Goal: Book appointment/travel/reservation

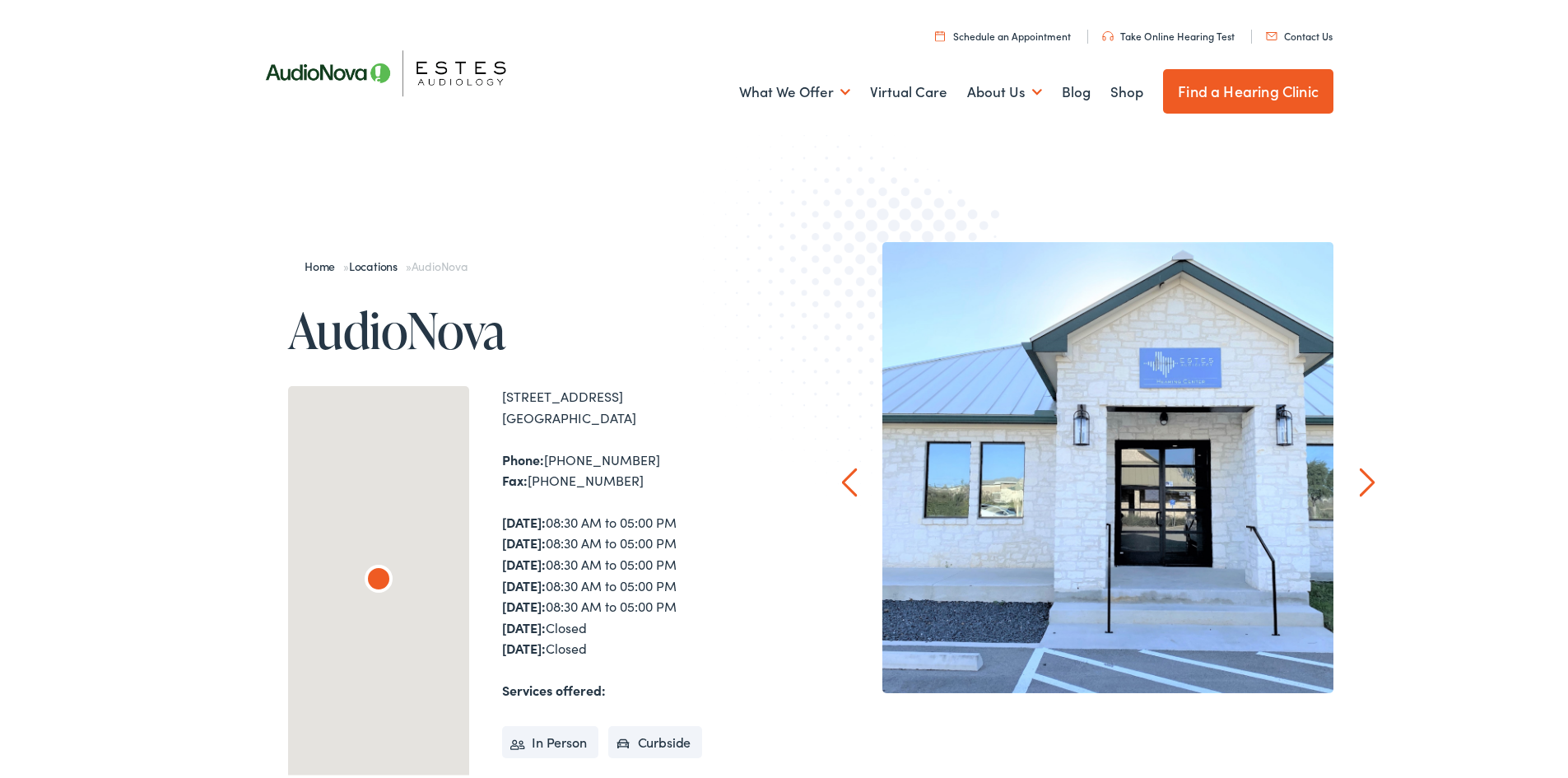
drag, startPoint x: 824, startPoint y: 392, endPoint x: 550, endPoint y: 550, distance: 316.3
click at [543, 551] on strong "Wednesday:" at bounding box center [524, 560] width 44 height 18
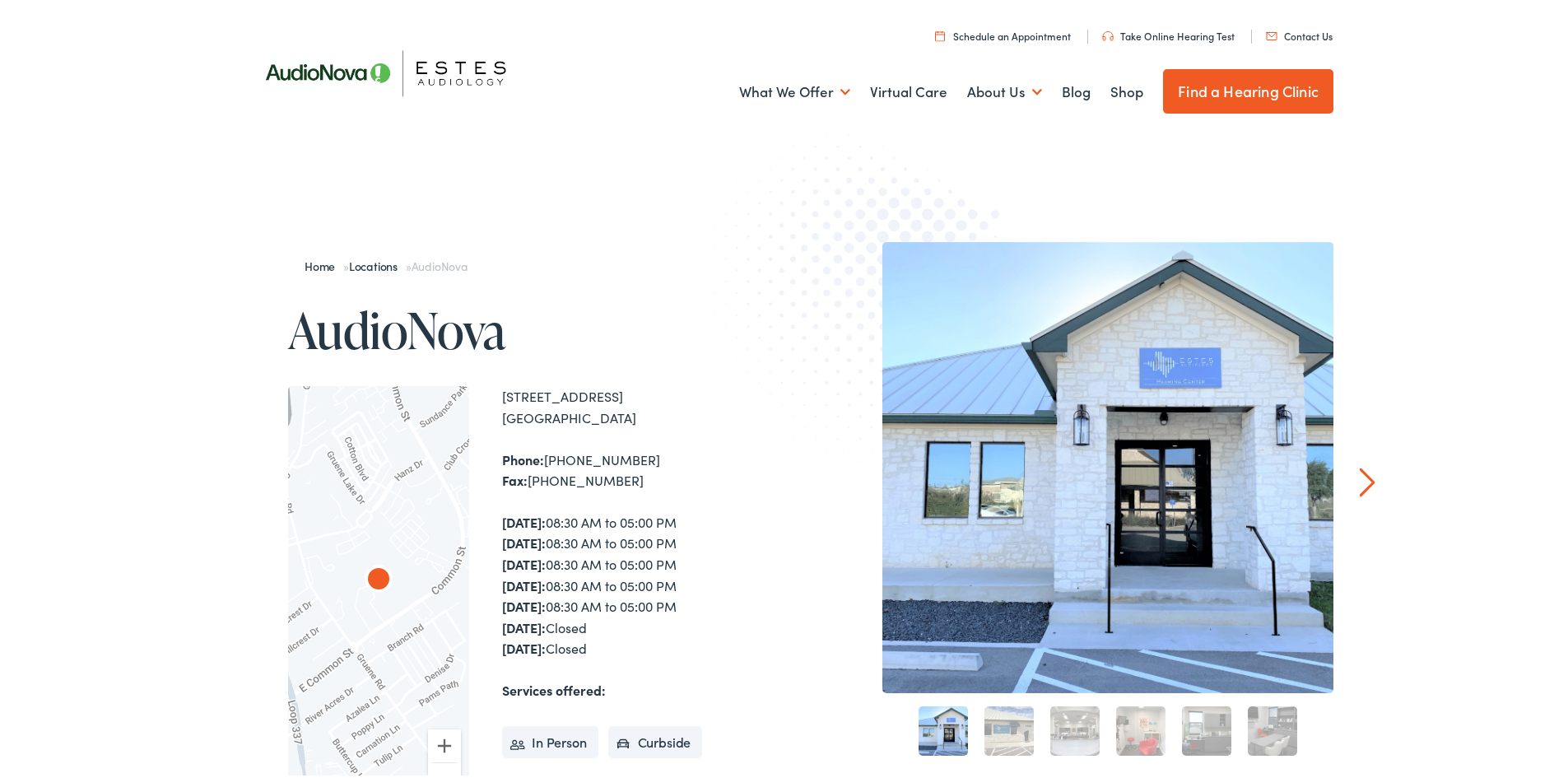
drag, startPoint x: 726, startPoint y: 215, endPoint x: 598, endPoint y: 272, distance: 140.1
click at [598, 272] on div "Home » Locations » AudioNova" at bounding box center [539, 263] width 502 height 50
click at [1193, 78] on link "Find a Hearing Clinic" at bounding box center [1248, 88] width 171 height 45
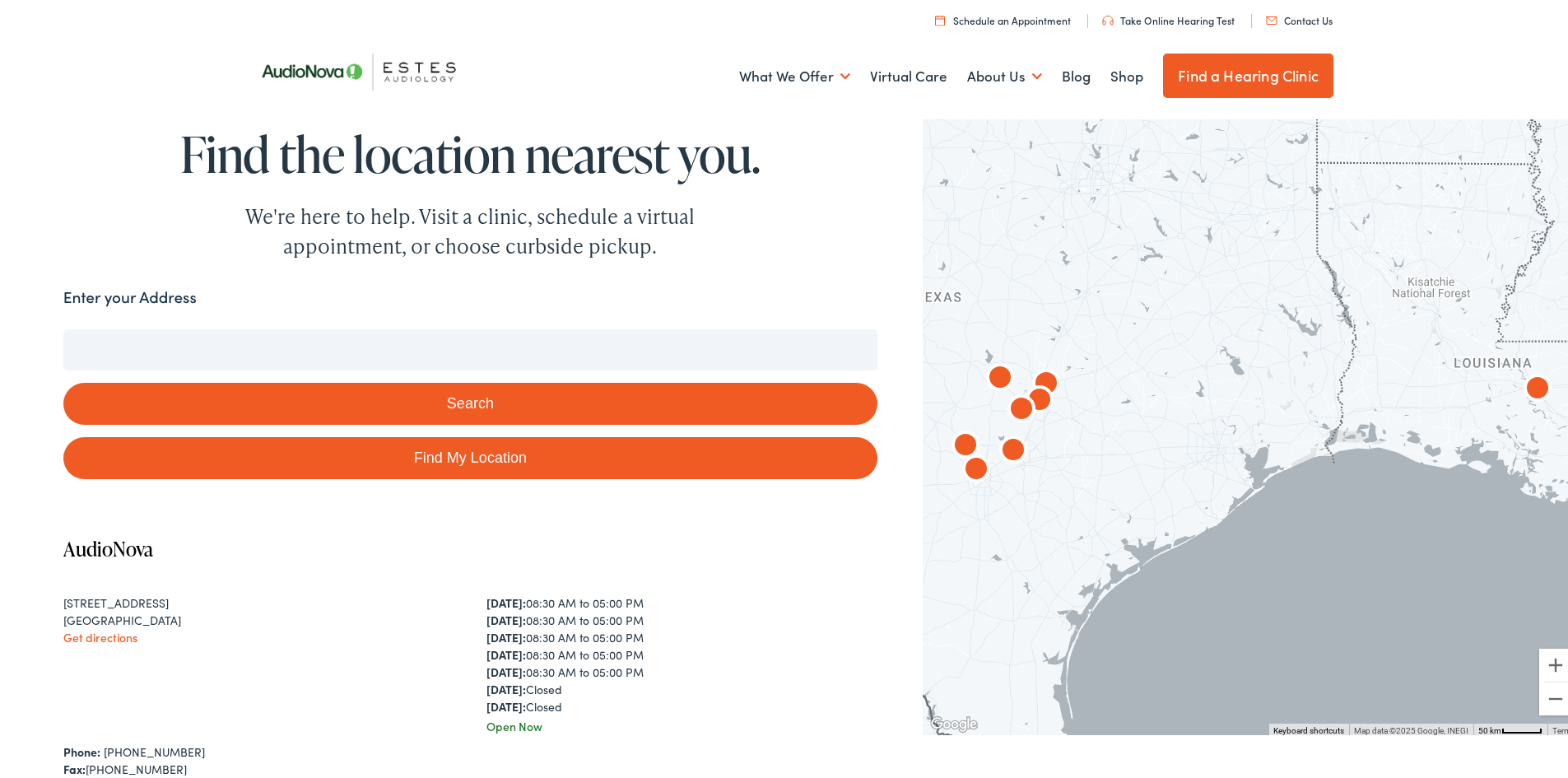
click at [1035, 14] on link "Schedule an Appointment" at bounding box center [1002, 16] width 135 height 14
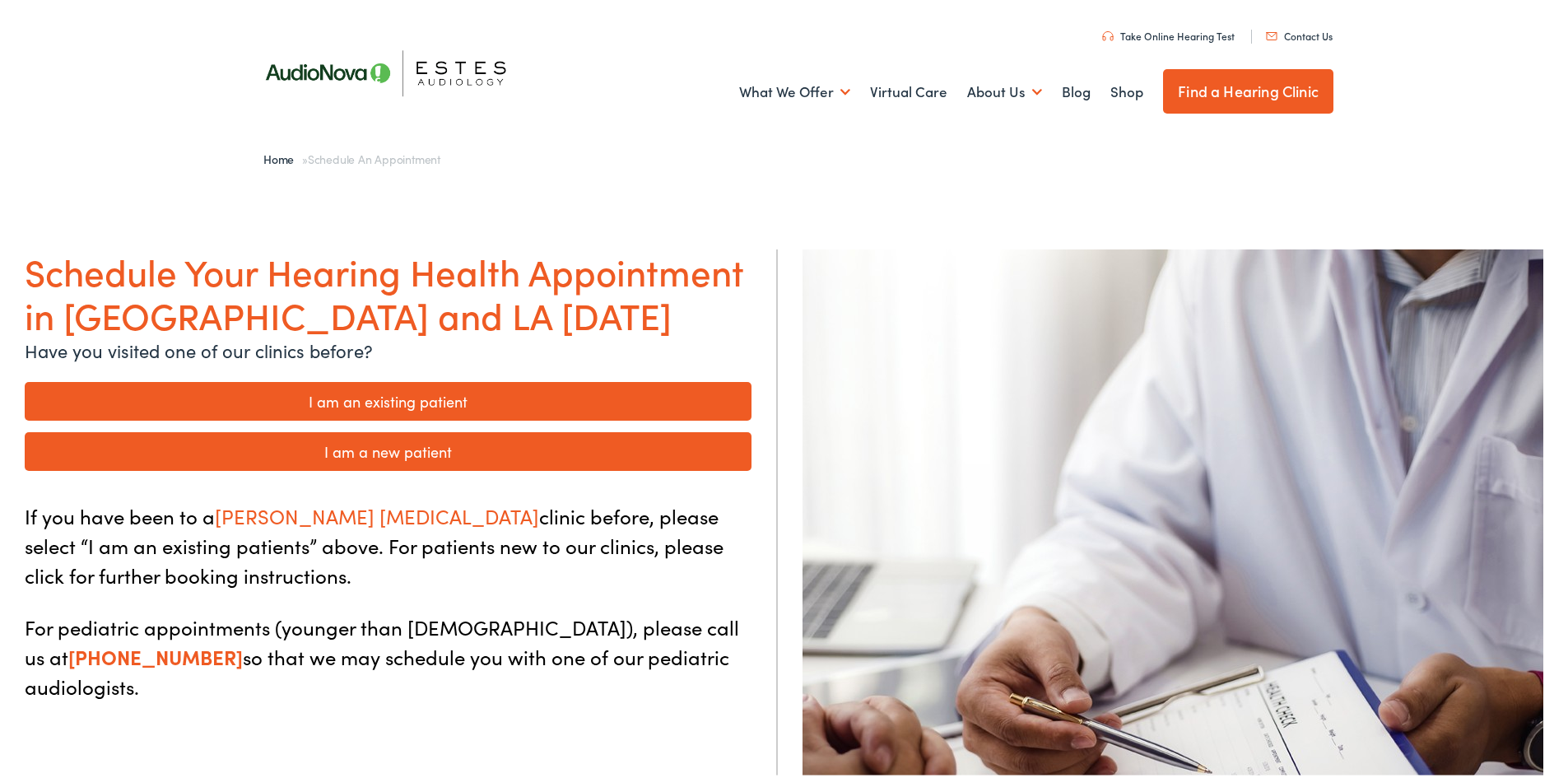
click at [449, 403] on link "I am an existing patient" at bounding box center [388, 398] width 727 height 39
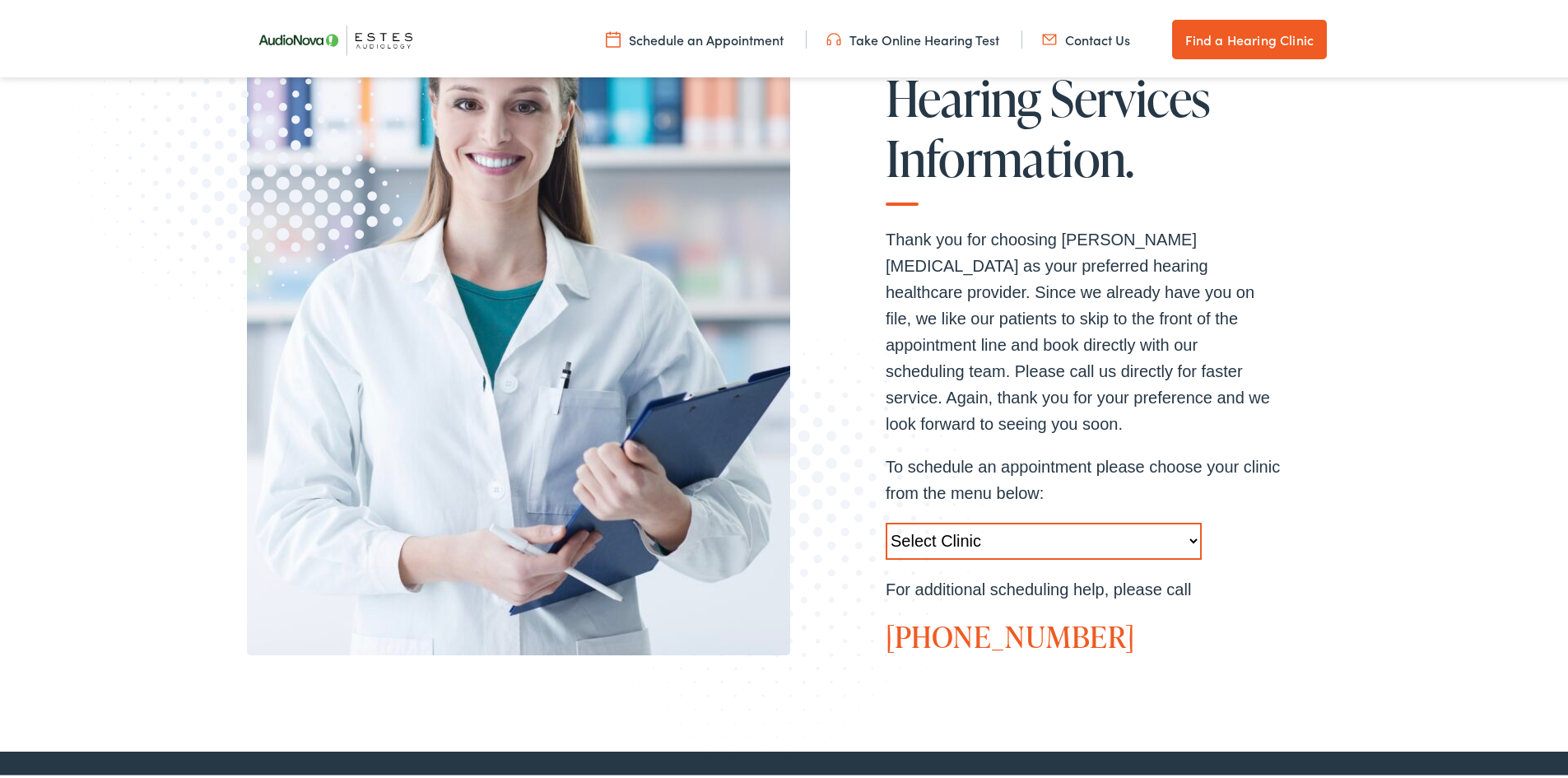
scroll to position [412, 0]
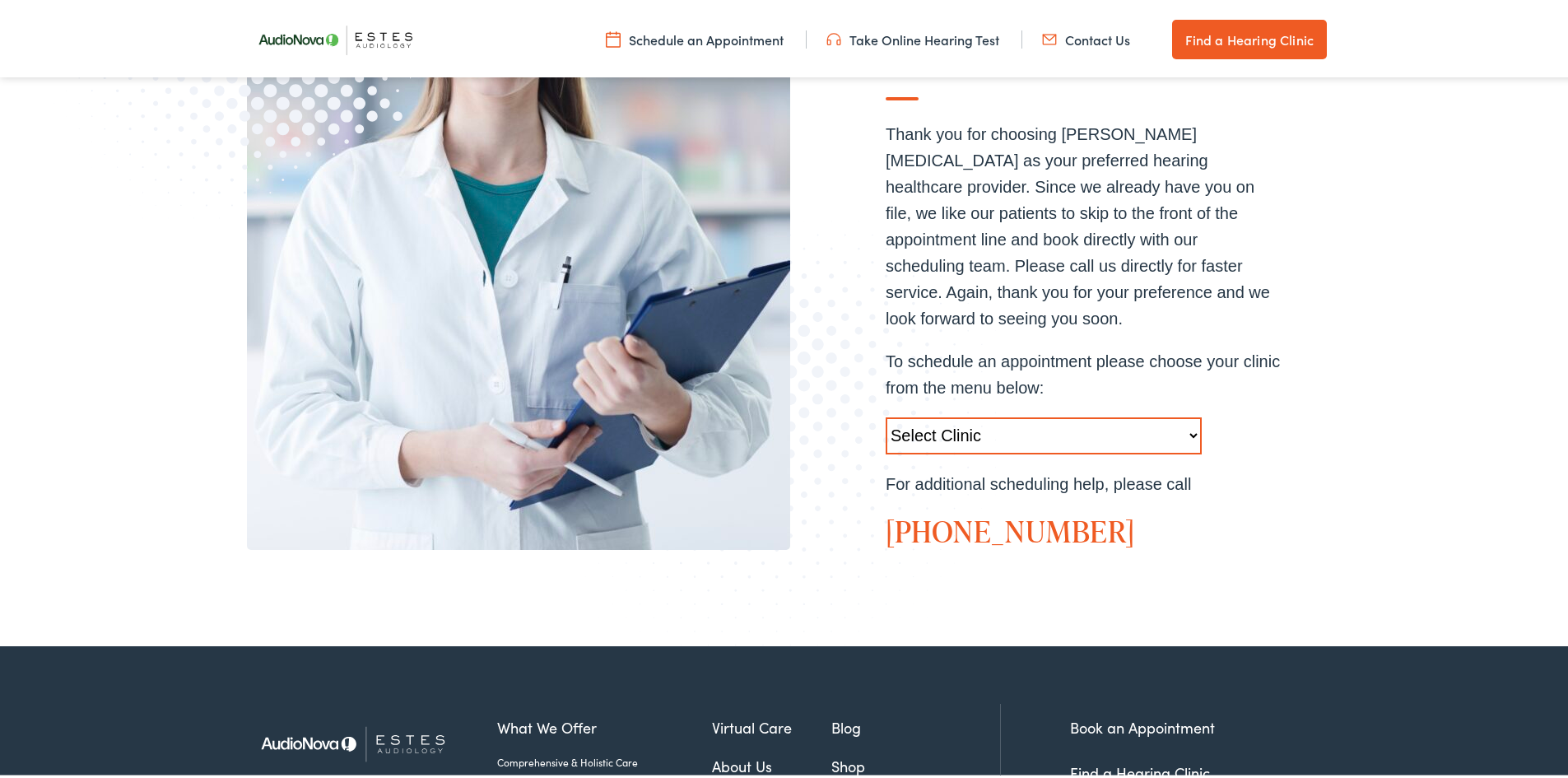
click at [944, 419] on select "Select Clinic [GEOGRAPHIC_DATA]-[GEOGRAPHIC_DATA]-[GEOGRAPHIC_DATA] [STREET_ADD…" at bounding box center [1043, 432] width 316 height 37
select select "https://hearlifeagain.alpacaaudiology.com/locations/new-braunfels/"
click at [886, 414] on select "Select Clinic Austin-TX-AudioNova 1206 W. 38th Street Boerne-TX-AudioNova 1112 …" at bounding box center [1043, 432] width 316 height 37
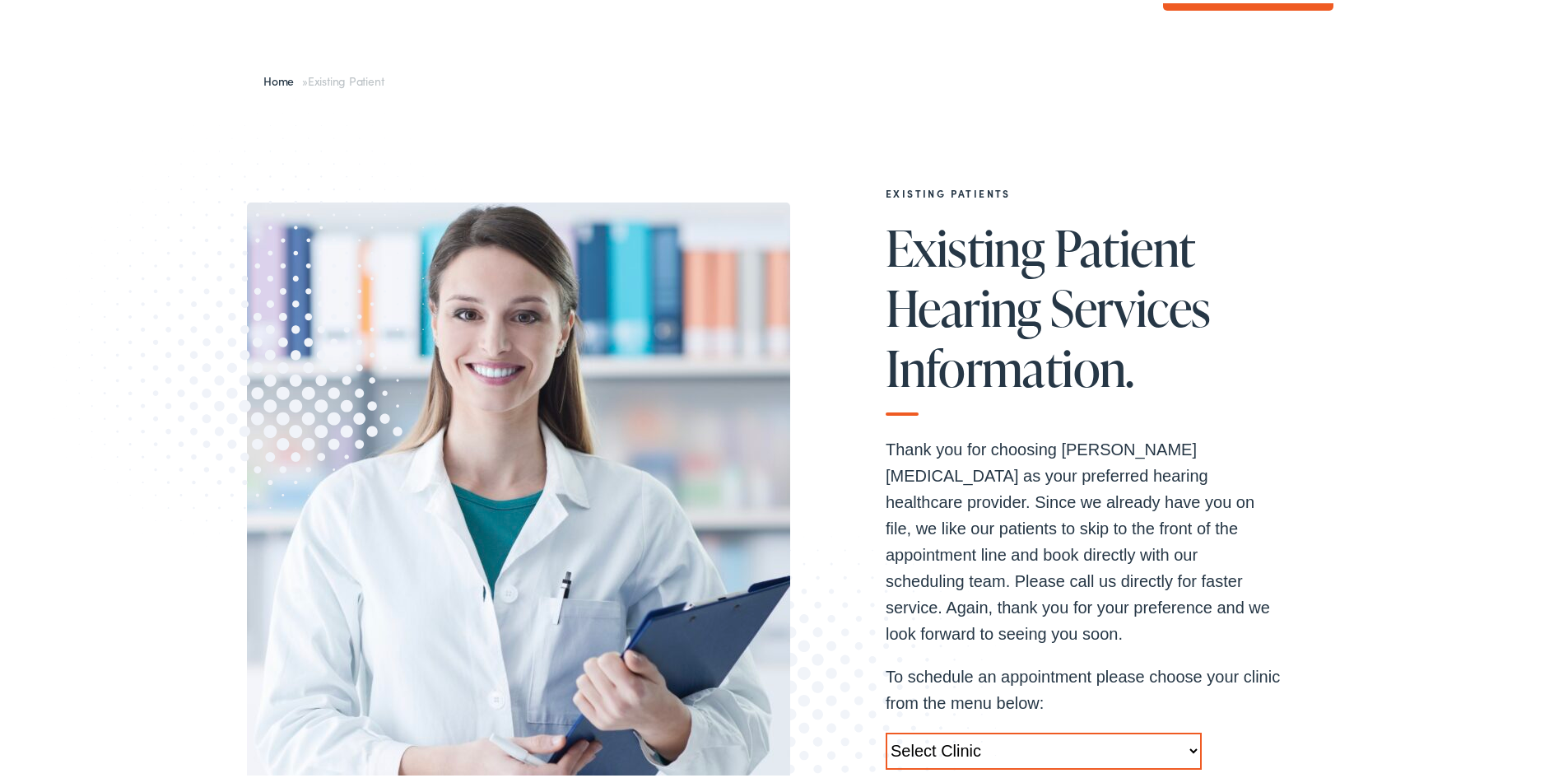
scroll to position [82, 0]
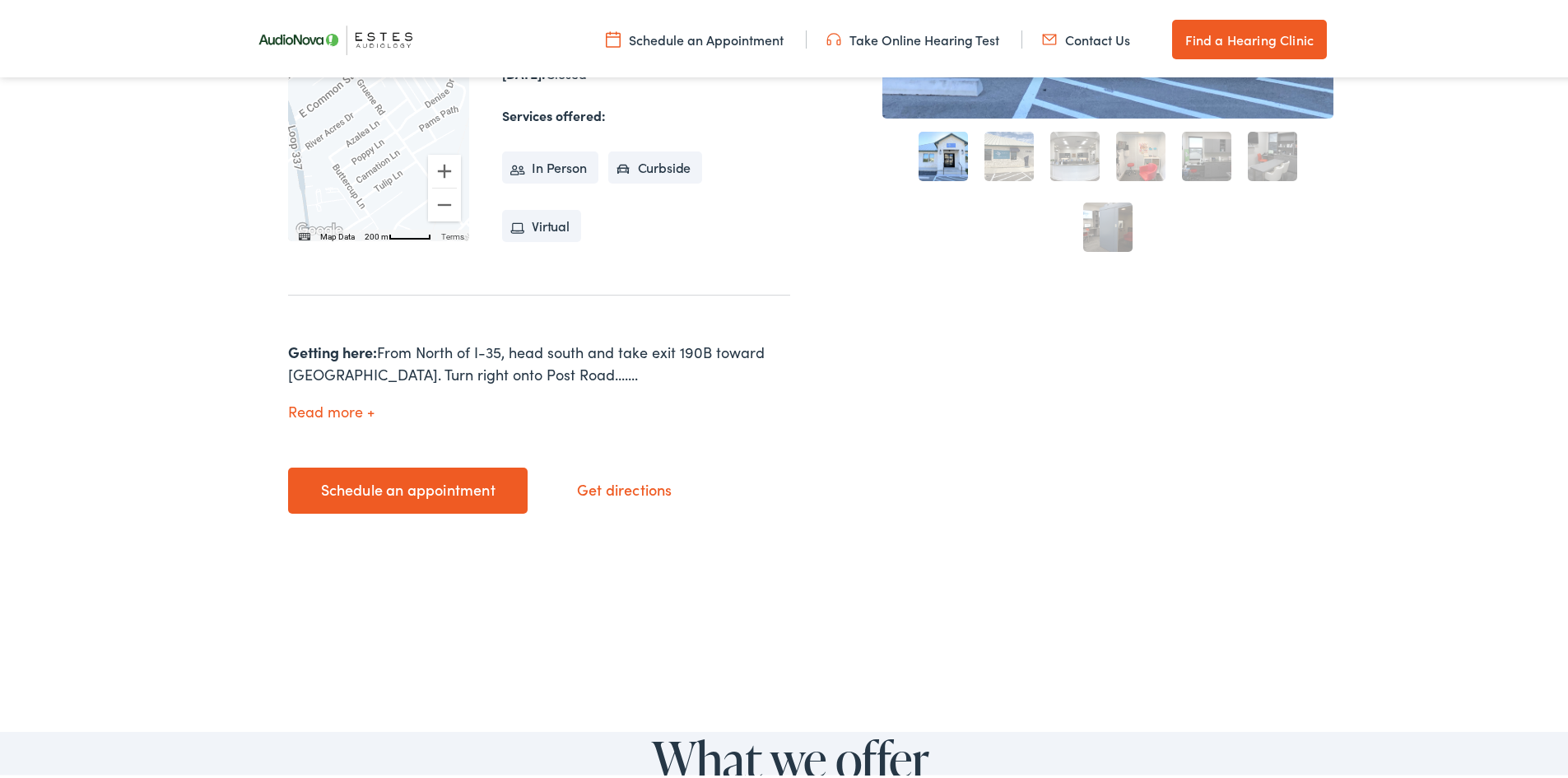
scroll to position [658, 0]
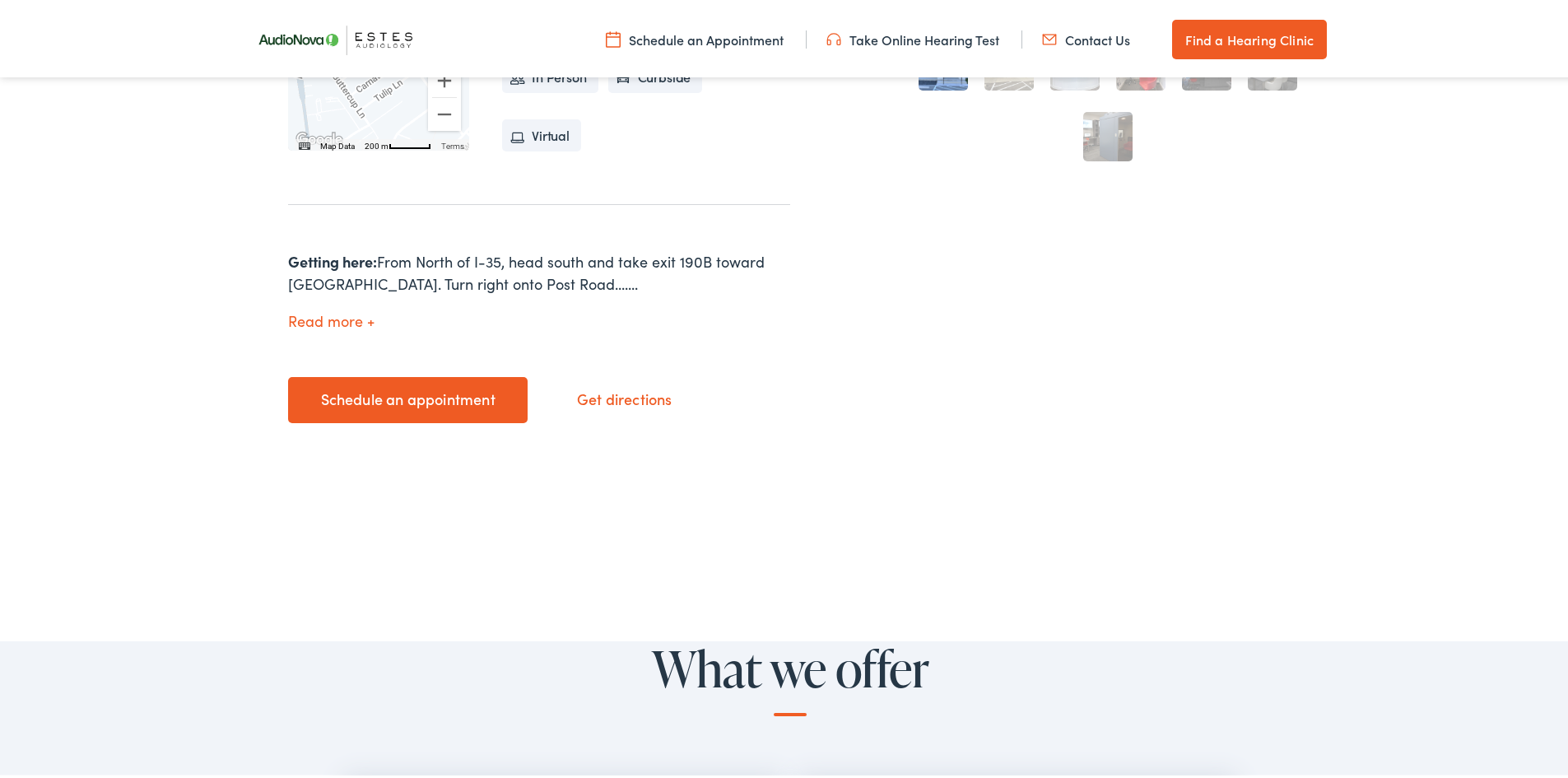
click at [427, 400] on link "Schedule an appointment" at bounding box center [407, 397] width 239 height 46
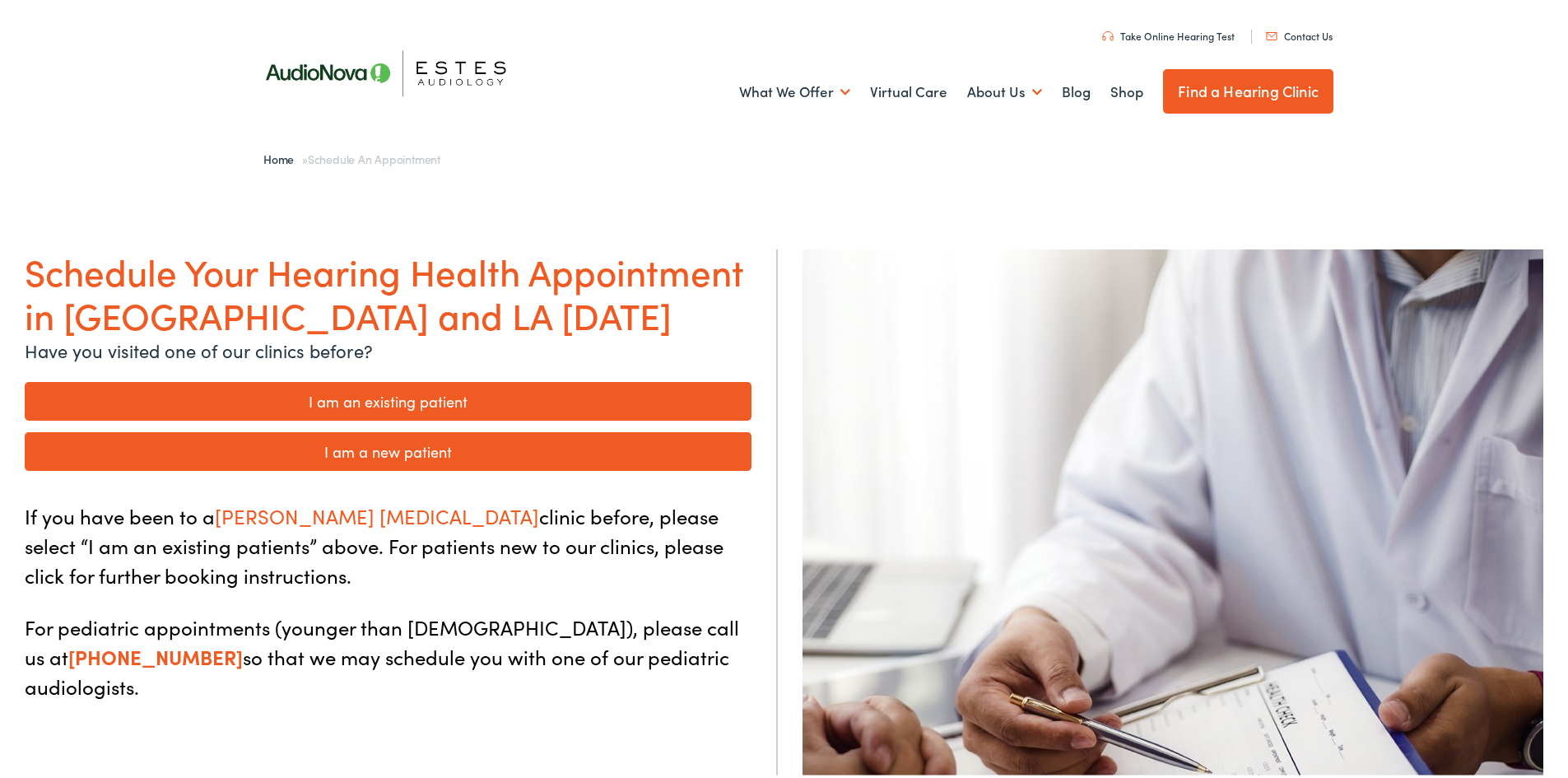
click at [524, 397] on link "I am an existing patient" at bounding box center [388, 398] width 727 height 39
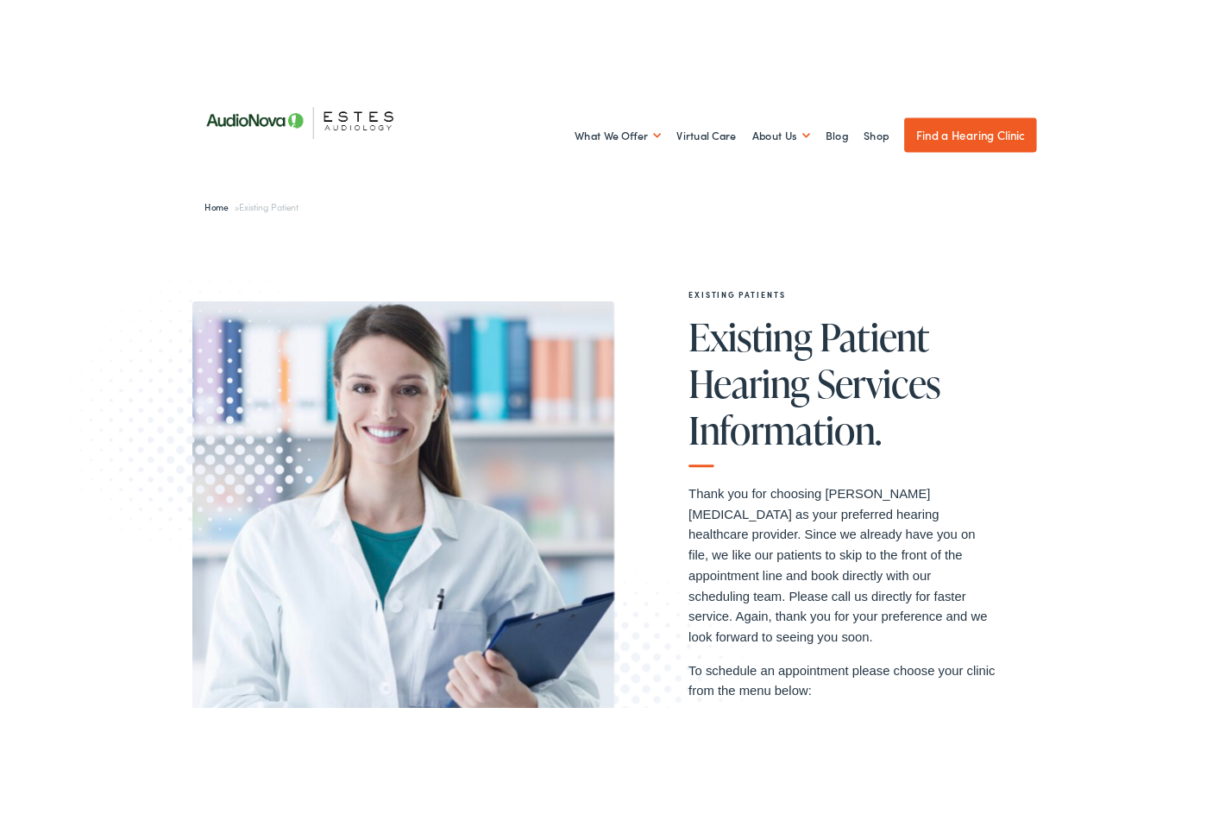
scroll to position [518, 0]
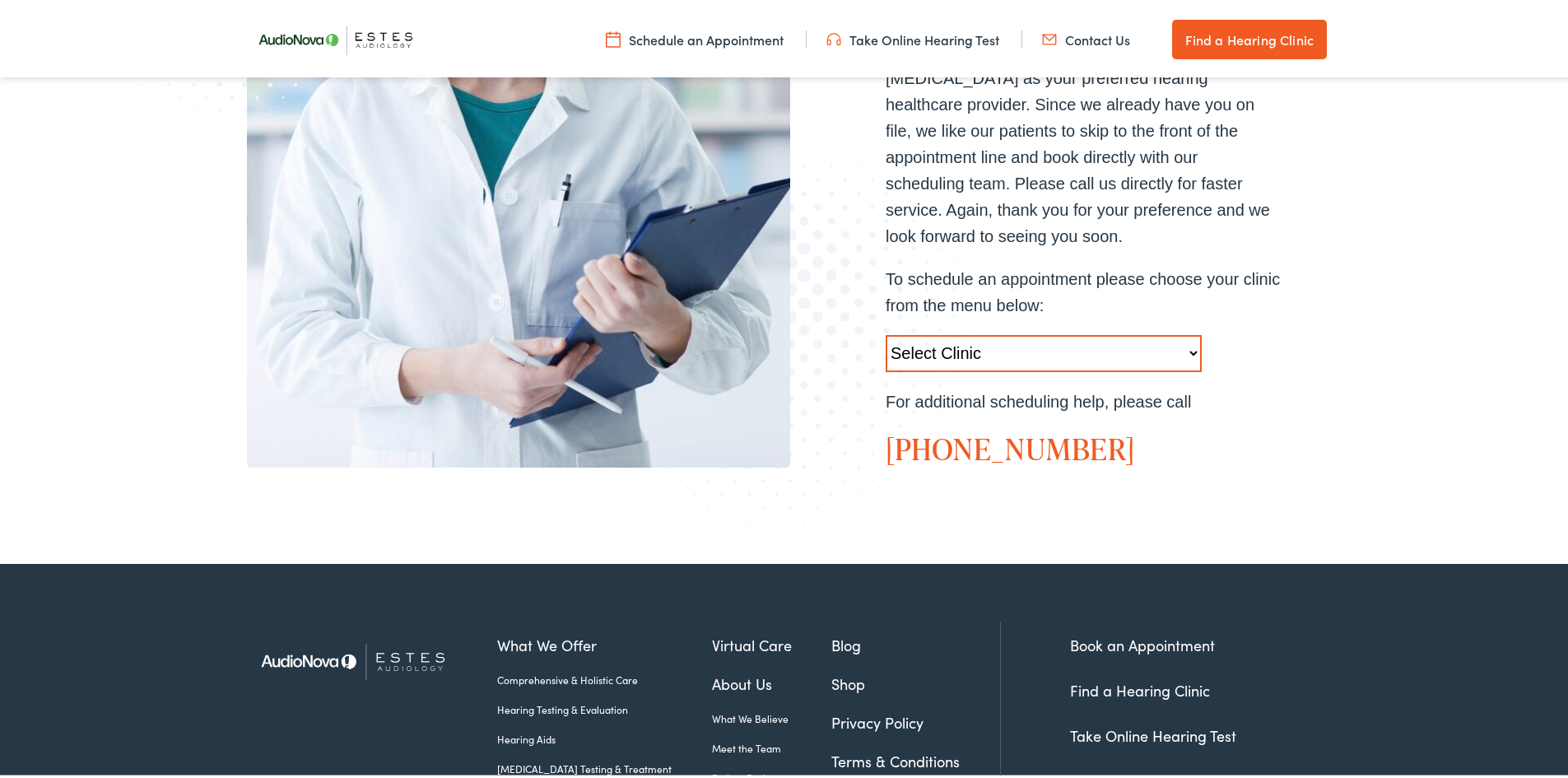
click at [975, 332] on select "Select Clinic Austin-TX-AudioNova 1206 W. 38th Street Boerne-TX-AudioNova 1112 …" at bounding box center [1043, 350] width 316 height 37
select select "https://hearlifeagain.alpacaaudiology.com/locations/new-braunfels/"
click at [886, 332] on select "Select Clinic Austin-TX-AudioNova 1206 W. 38th Street Boerne-TX-AudioNova 1112 …" at bounding box center [1043, 350] width 316 height 37
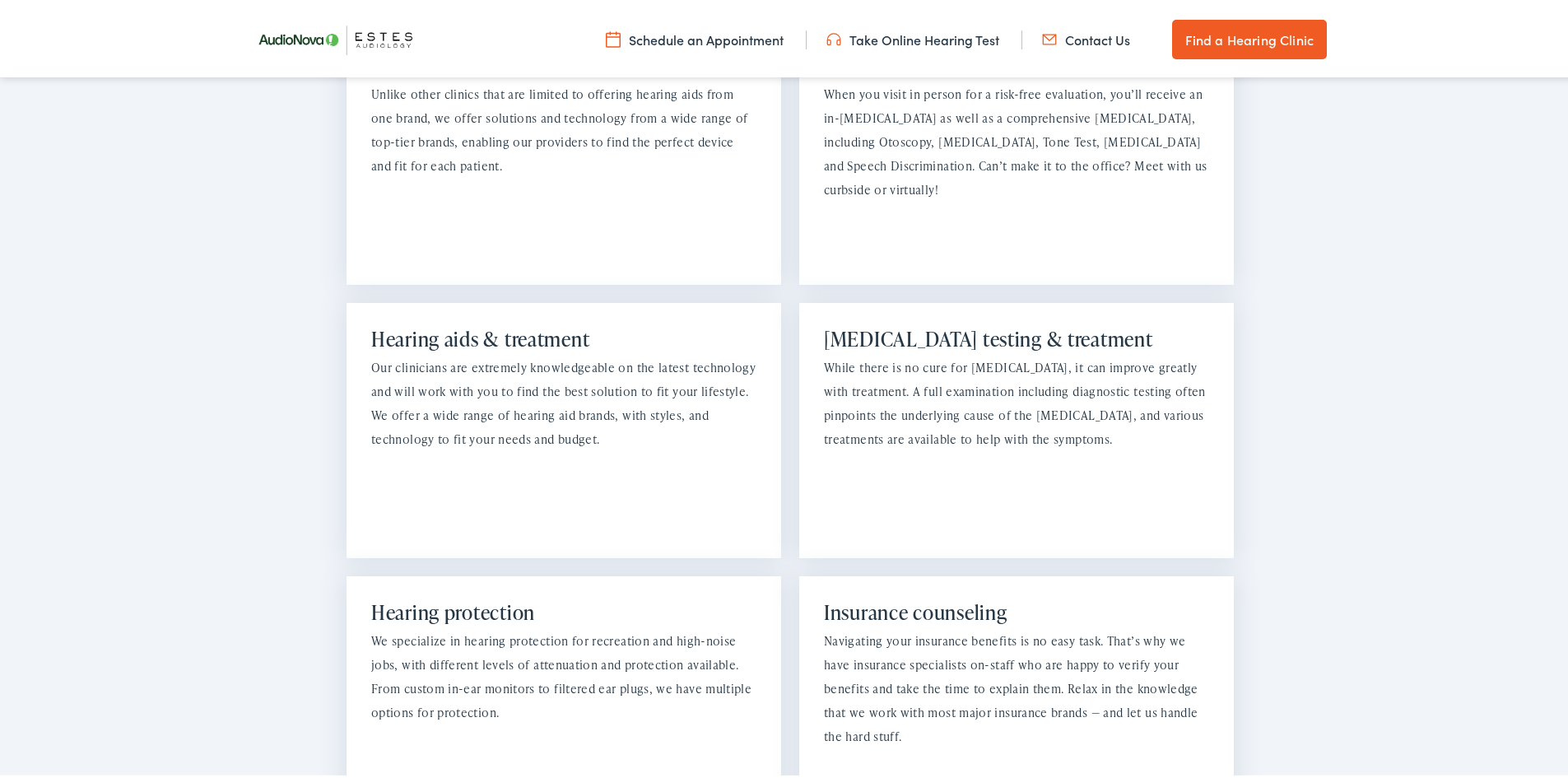
scroll to position [1399, 0]
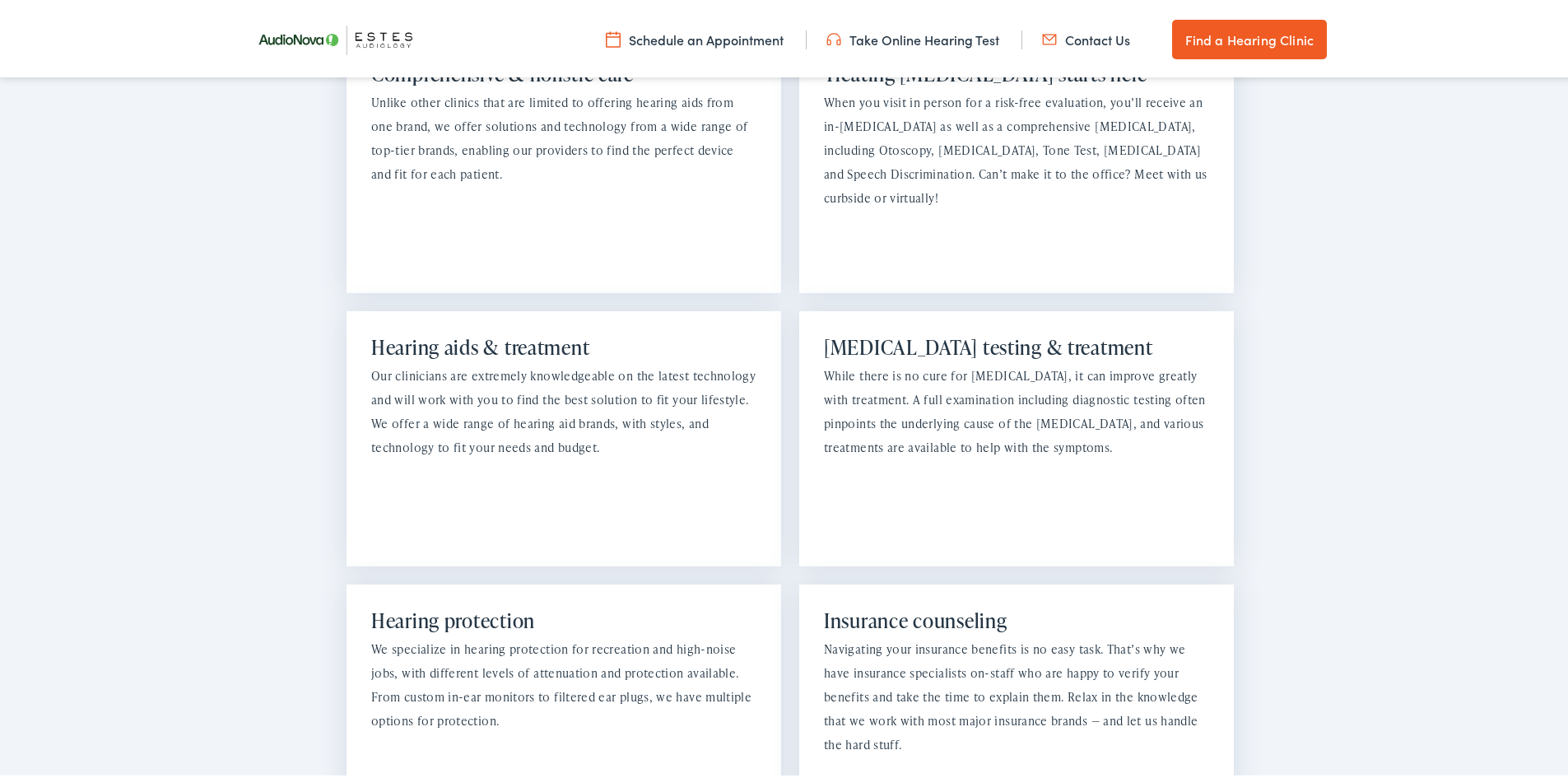
click at [682, 31] on link "Schedule an Appointment" at bounding box center [694, 35] width 177 height 18
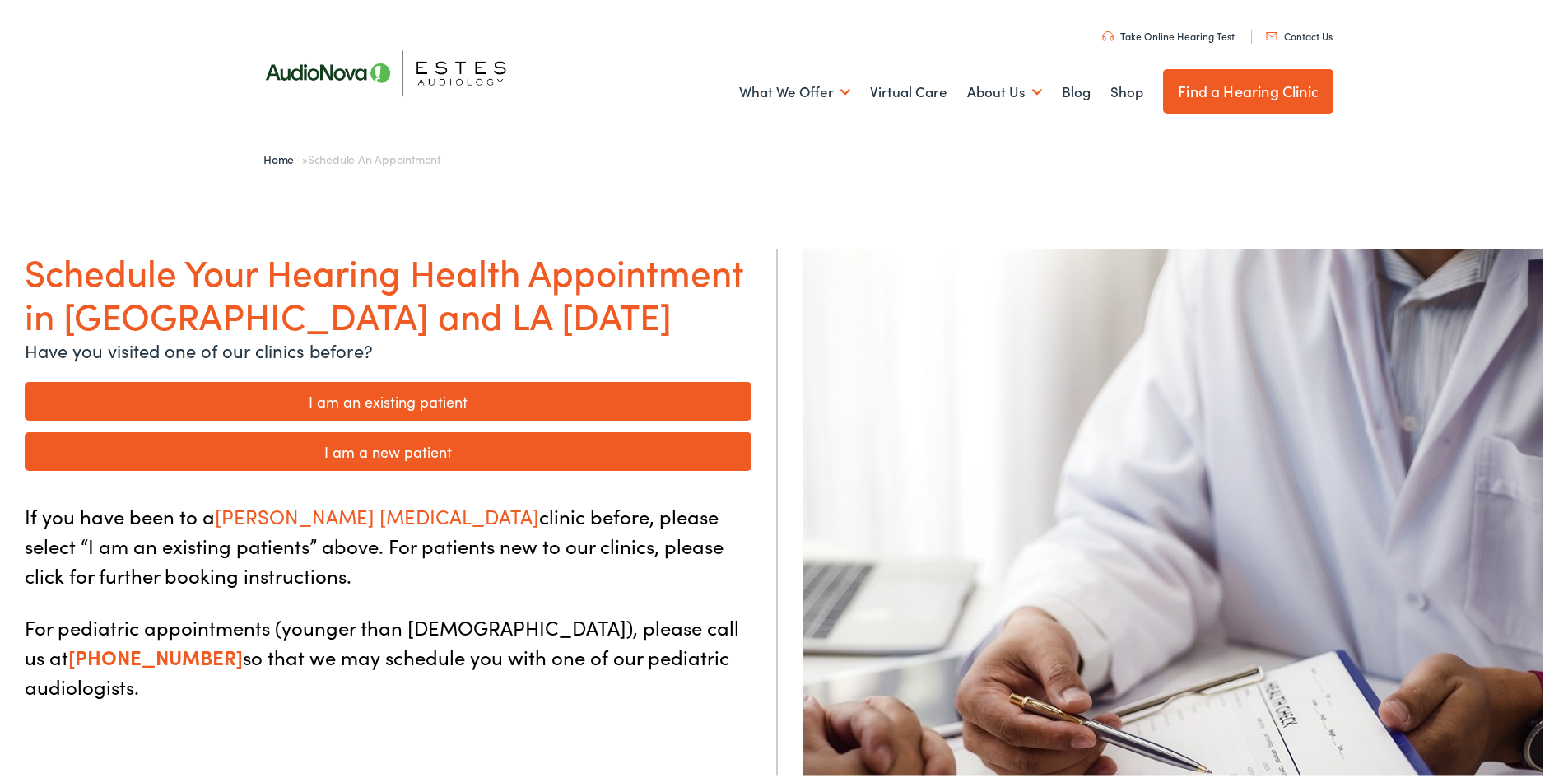
click at [382, 399] on link "I am an existing patient" at bounding box center [388, 398] width 727 height 39
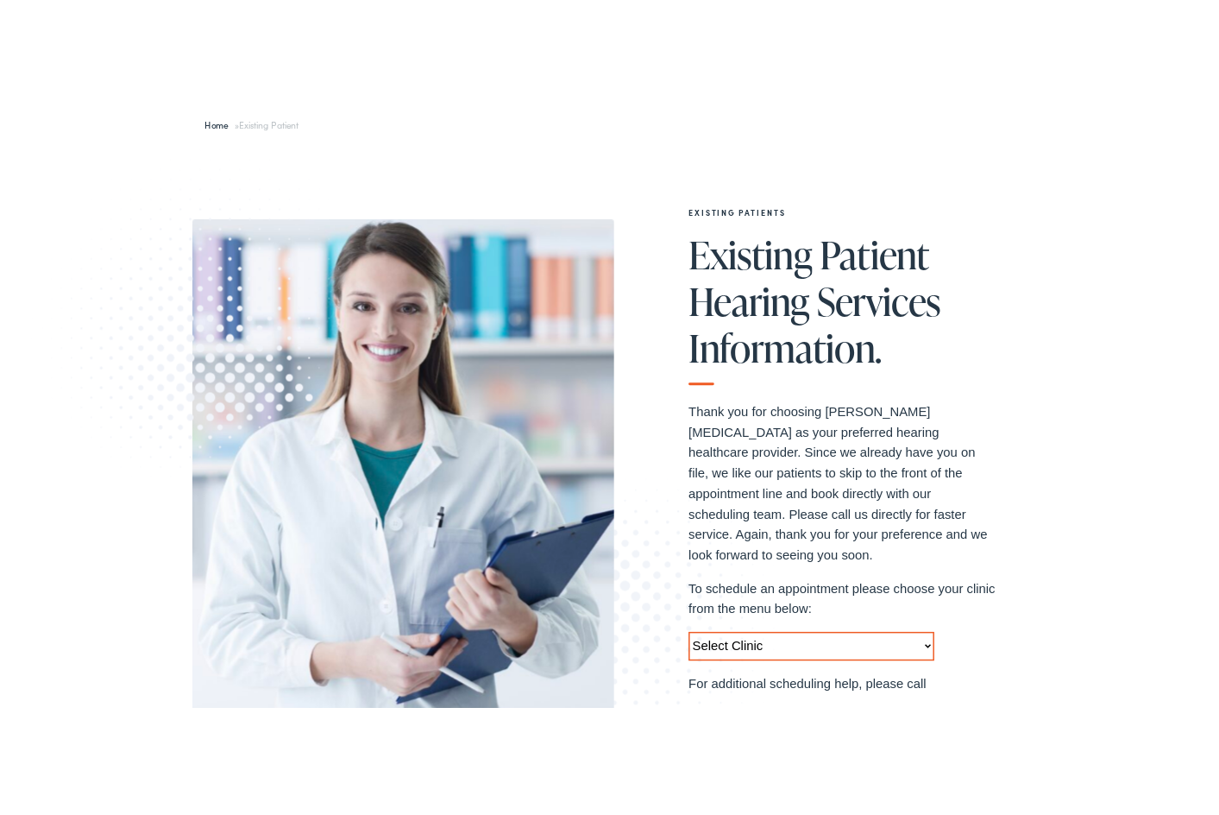
scroll to position [173, 0]
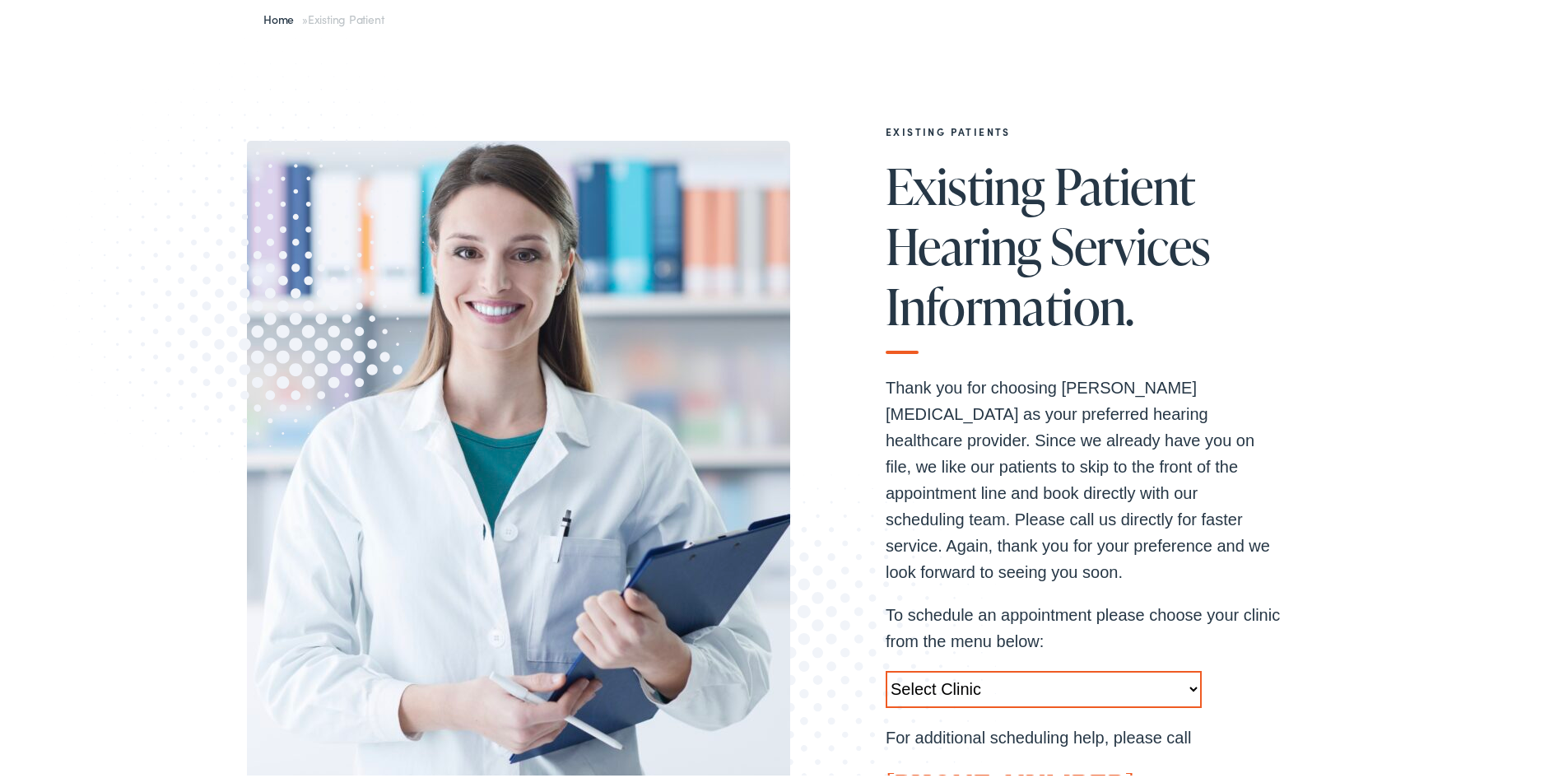
click at [1090, 667] on select "Select Clinic [GEOGRAPHIC_DATA]-[GEOGRAPHIC_DATA]-[GEOGRAPHIC_DATA] [STREET_ADD…" at bounding box center [1043, 686] width 316 height 37
select select "[URL][DOMAIN_NAME]"
click at [886, 667] on select "Select Clinic Austin-TX-AudioNova 1206 W. 38th Street Boerne-TX-AudioNova 1112 …" at bounding box center [1043, 686] width 316 height 37
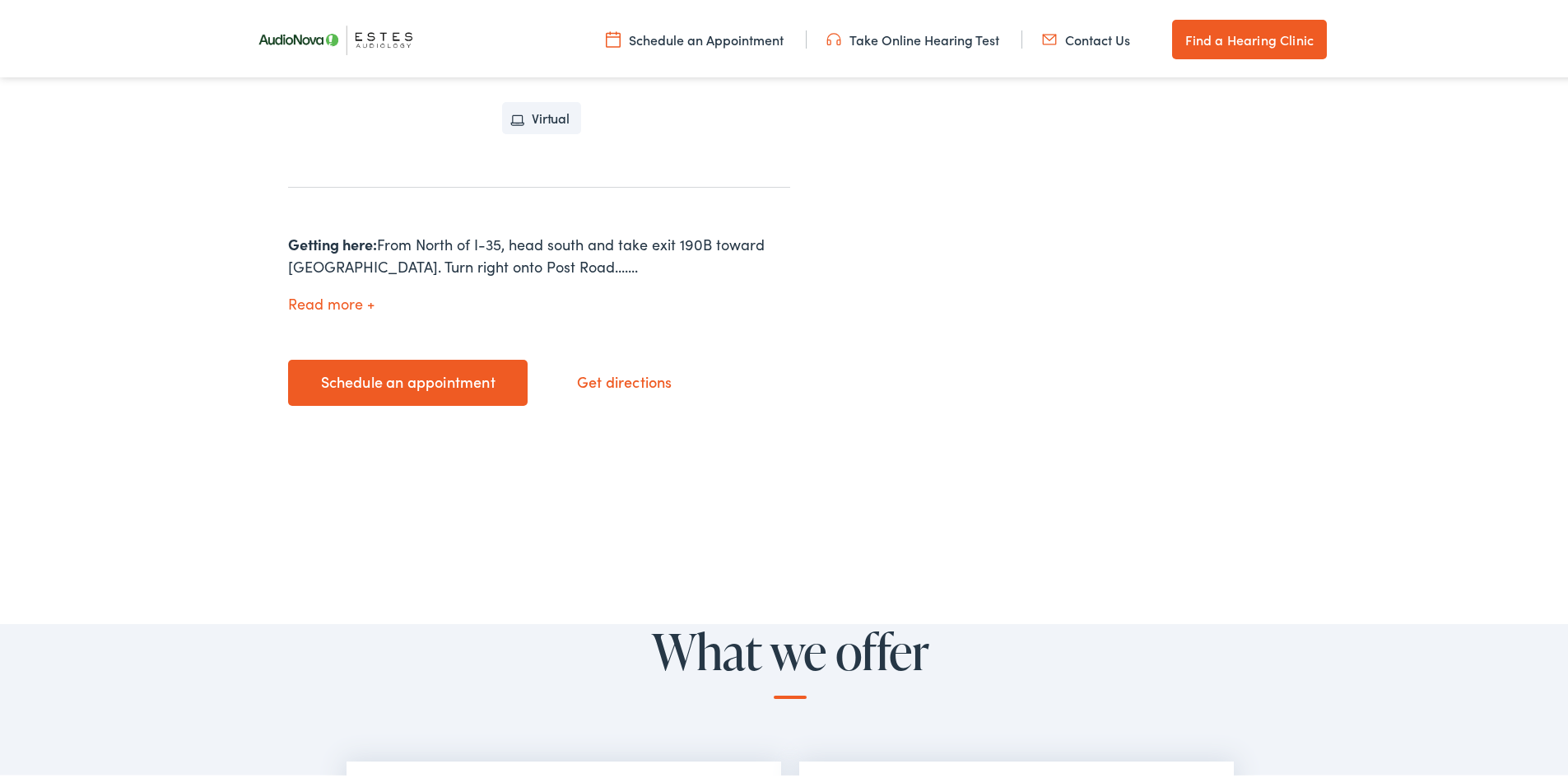
scroll to position [741, 0]
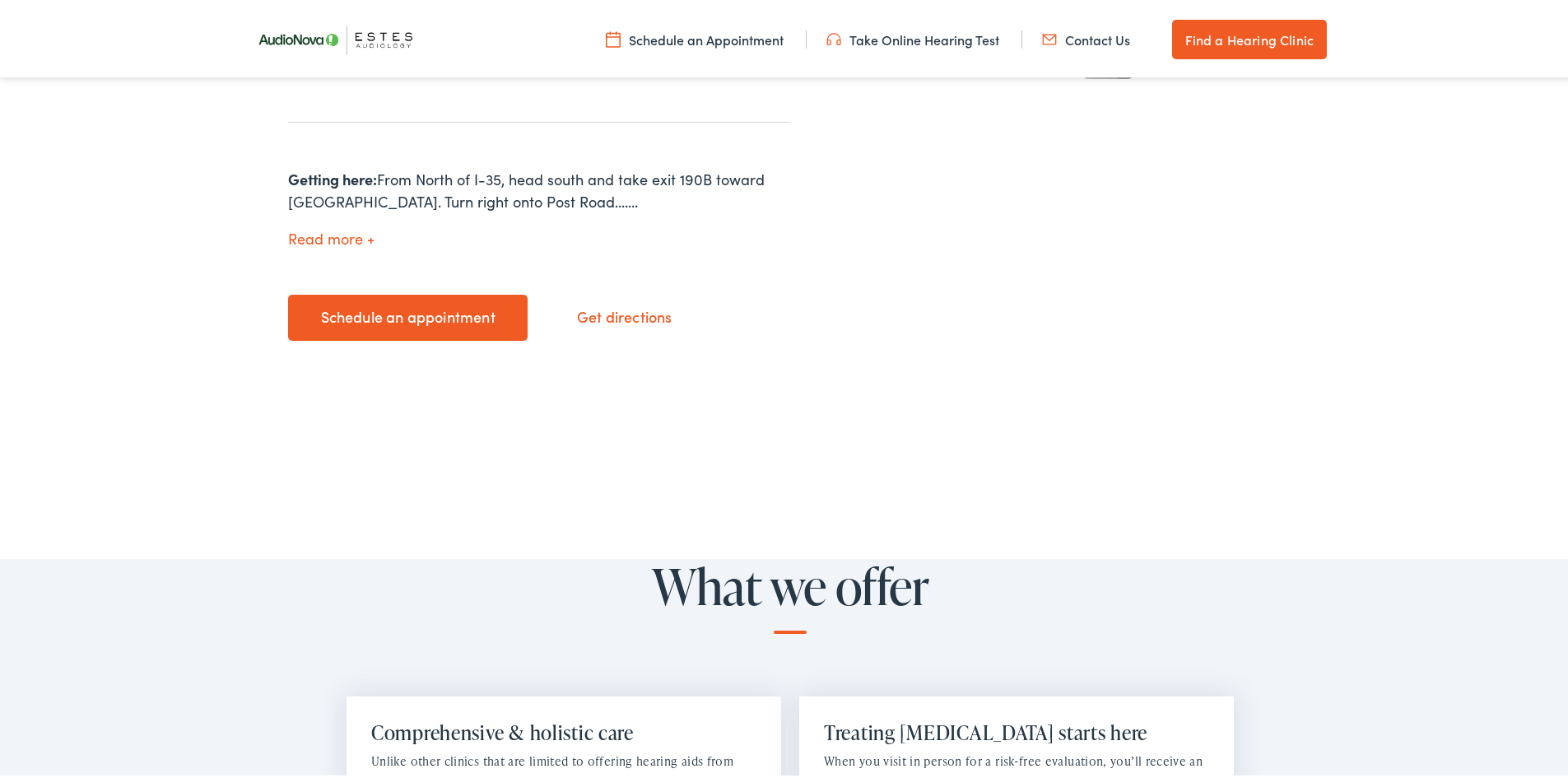
click at [458, 309] on link "Schedule an appointment" at bounding box center [407, 315] width 239 height 46
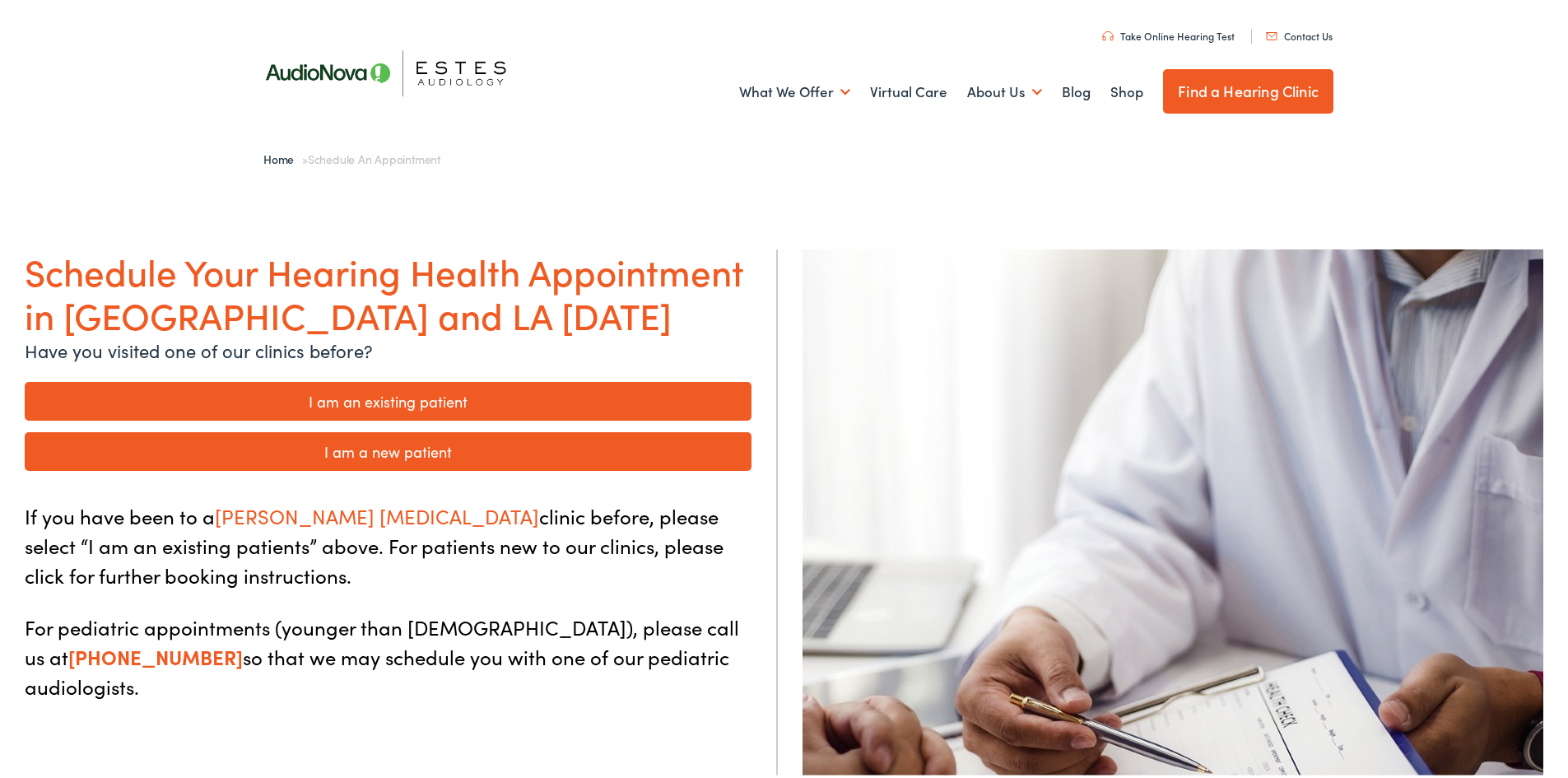
click at [400, 403] on link "I am an existing patient" at bounding box center [388, 398] width 727 height 39
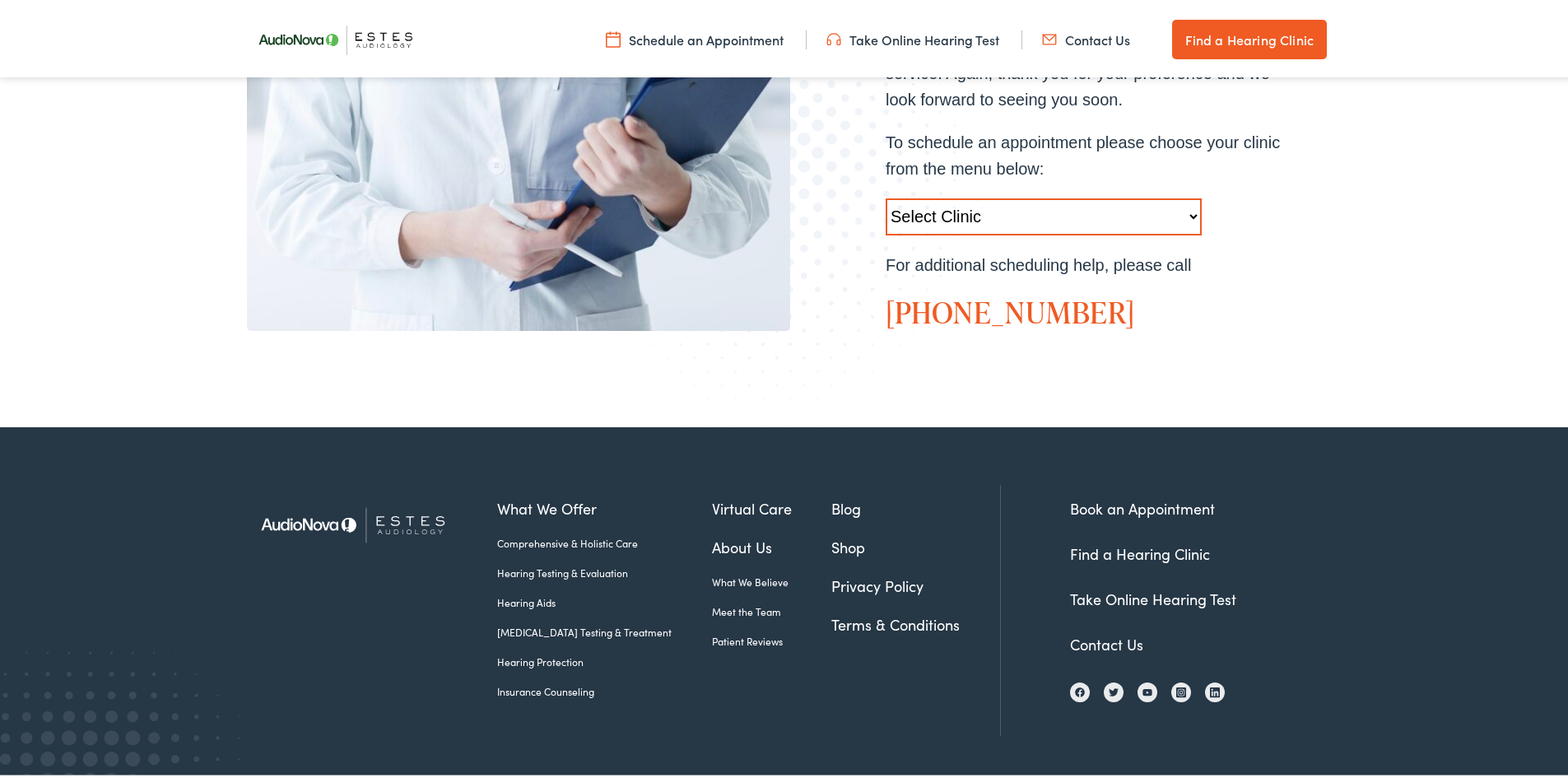
scroll to position [654, 0]
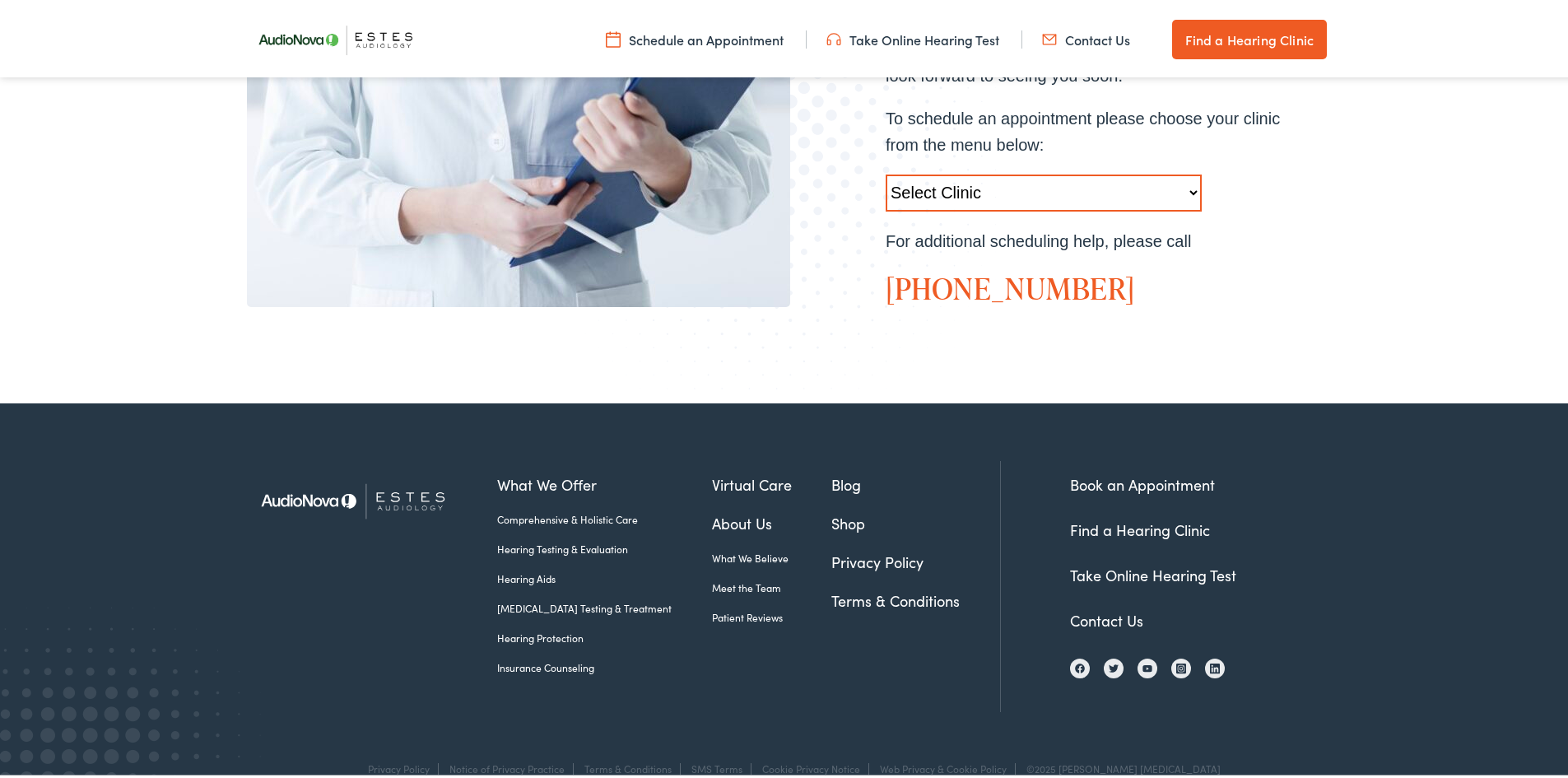
click at [1063, 172] on select "Select Clinic [GEOGRAPHIC_DATA]-[GEOGRAPHIC_DATA]-[GEOGRAPHIC_DATA] [STREET_ADD…" at bounding box center [1043, 190] width 316 height 37
select select "[URL][DOMAIN_NAME]"
click at [886, 172] on select "Select Clinic [GEOGRAPHIC_DATA]-[GEOGRAPHIC_DATA]-[GEOGRAPHIC_DATA] [STREET_ADD…" at bounding box center [1043, 190] width 316 height 37
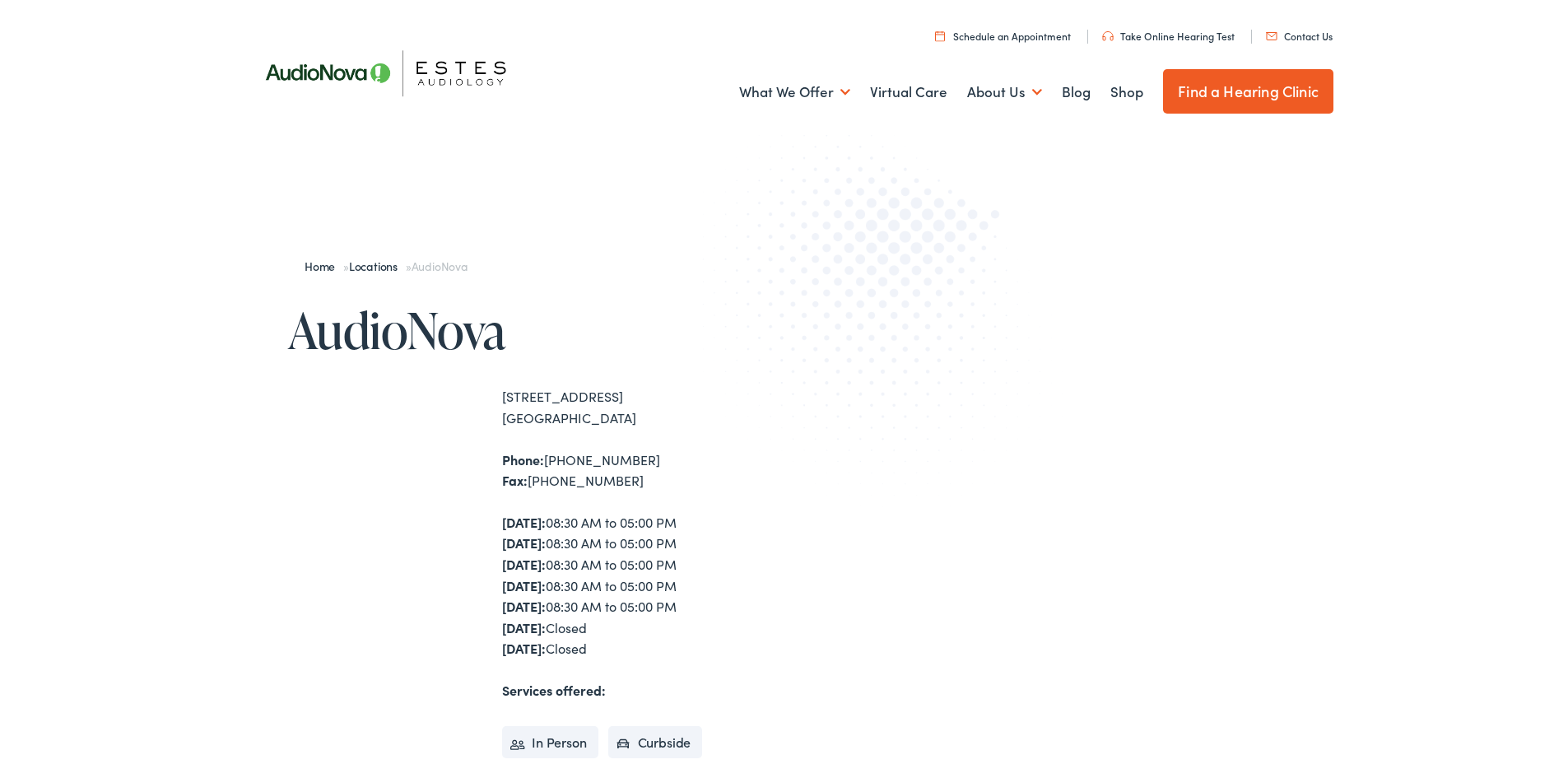
scroll to position [412, 0]
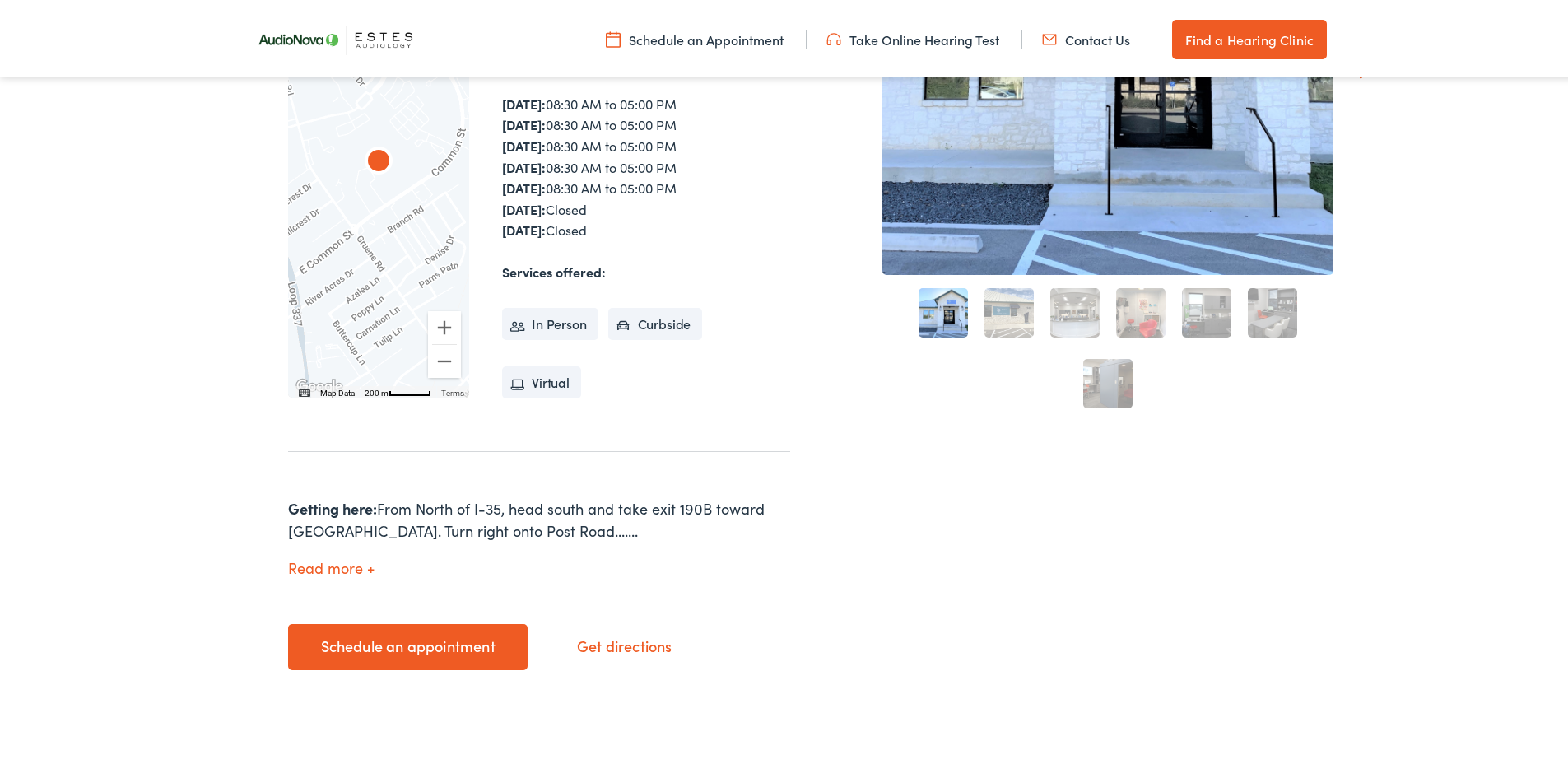
click at [544, 323] on li "In Person" at bounding box center [549, 320] width 96 height 33
click at [514, 371] on li "Virtual" at bounding box center [541, 379] width 79 height 33
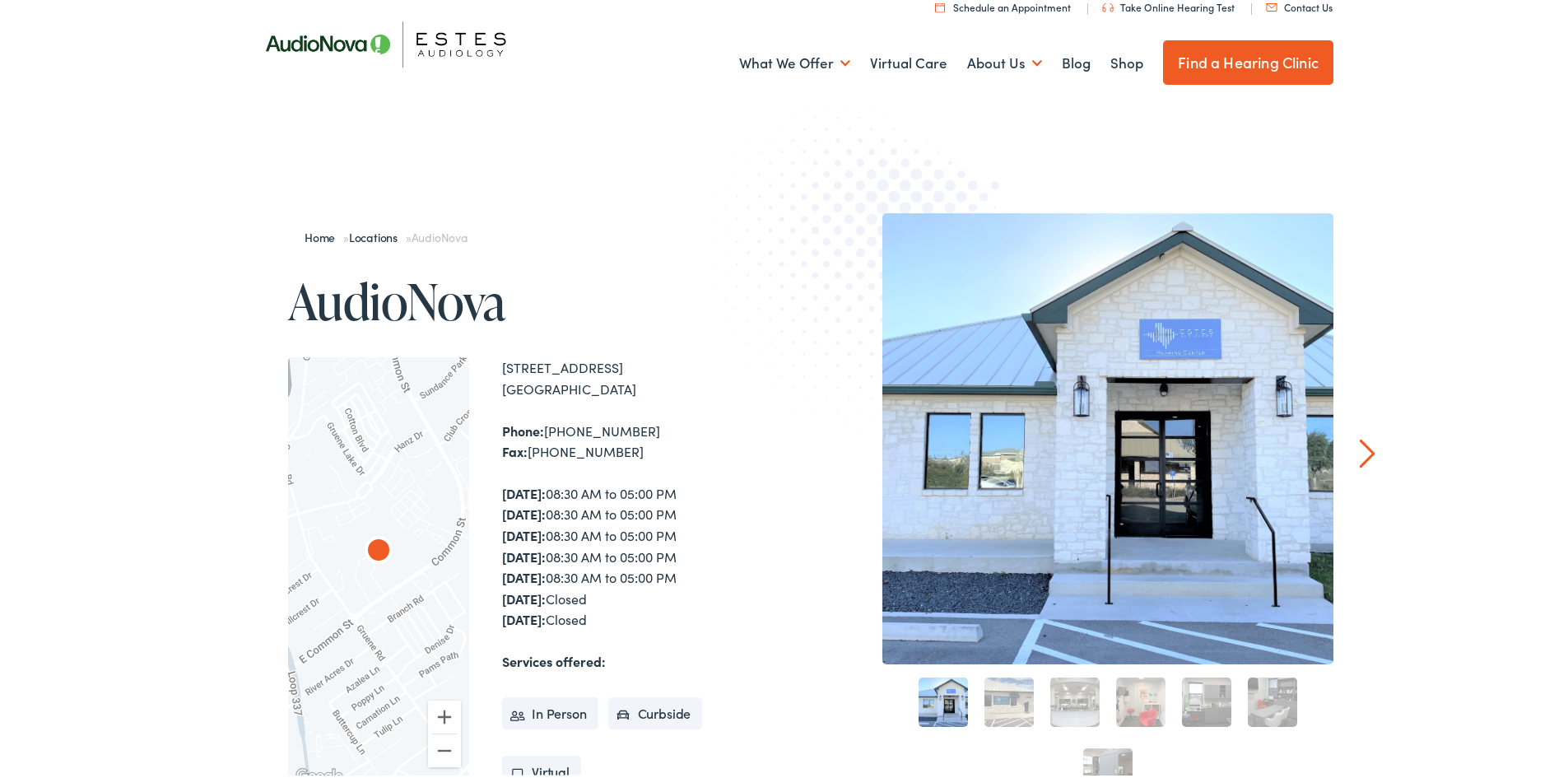
scroll to position [0, 0]
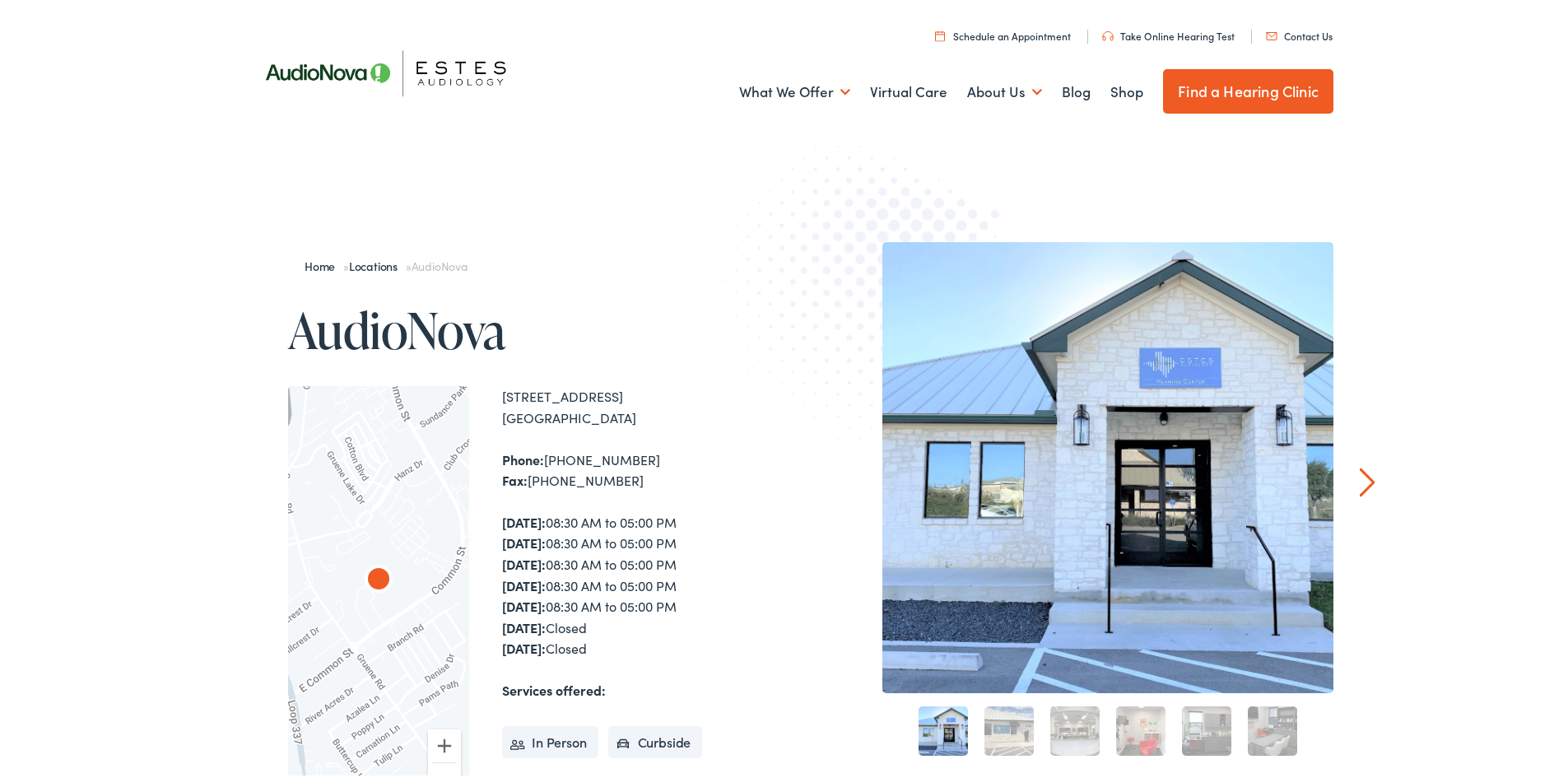
click at [1348, 481] on div "Home » Locations » AudioNova AudioNova ← Move left → Move right ↑ Move up ↓ Mov…" at bounding box center [790, 667] width 1580 height 1023
click at [1363, 478] on link "Next" at bounding box center [1368, 479] width 15 height 30
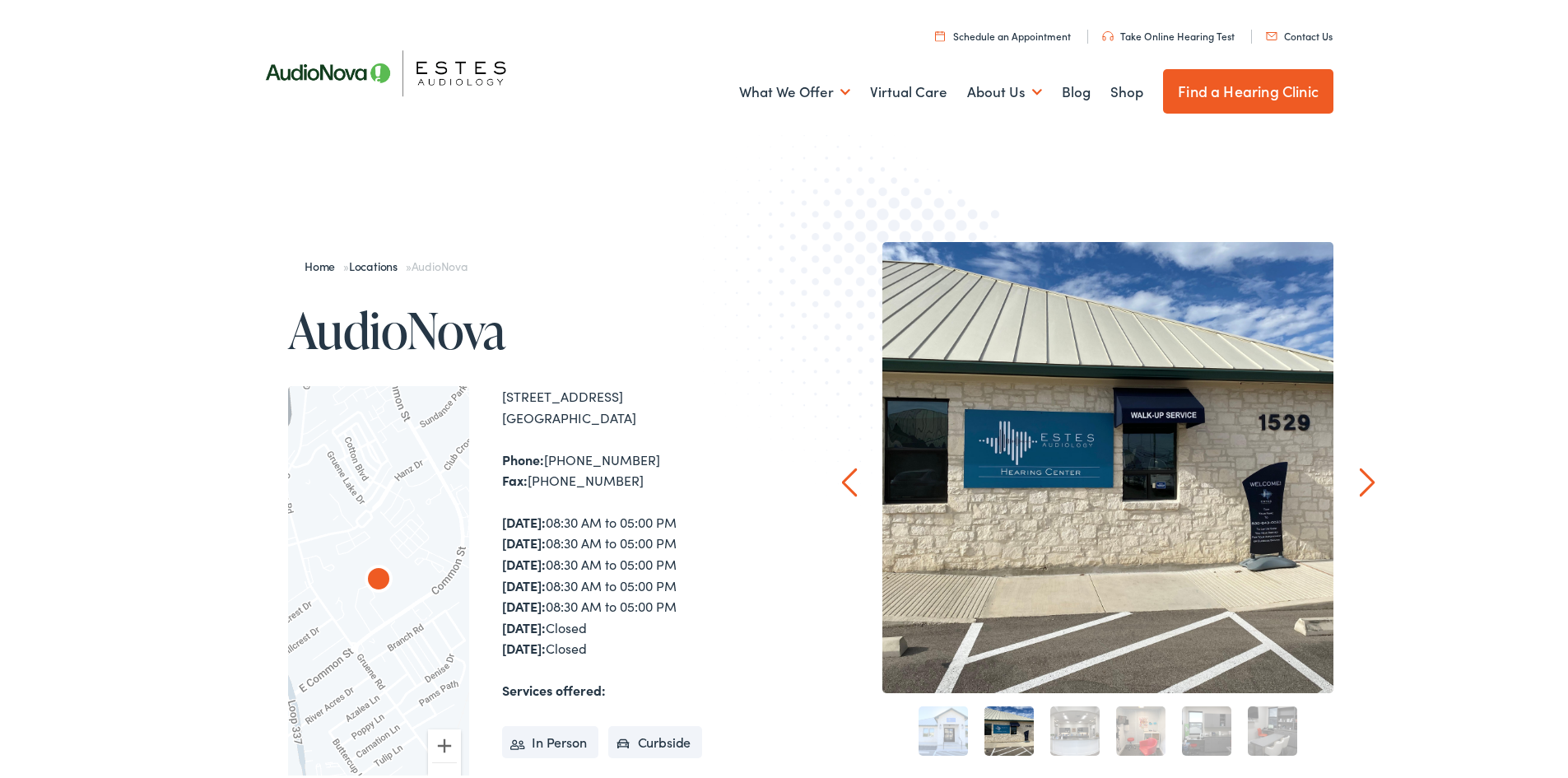
click at [1363, 478] on link "Next" at bounding box center [1368, 479] width 15 height 30
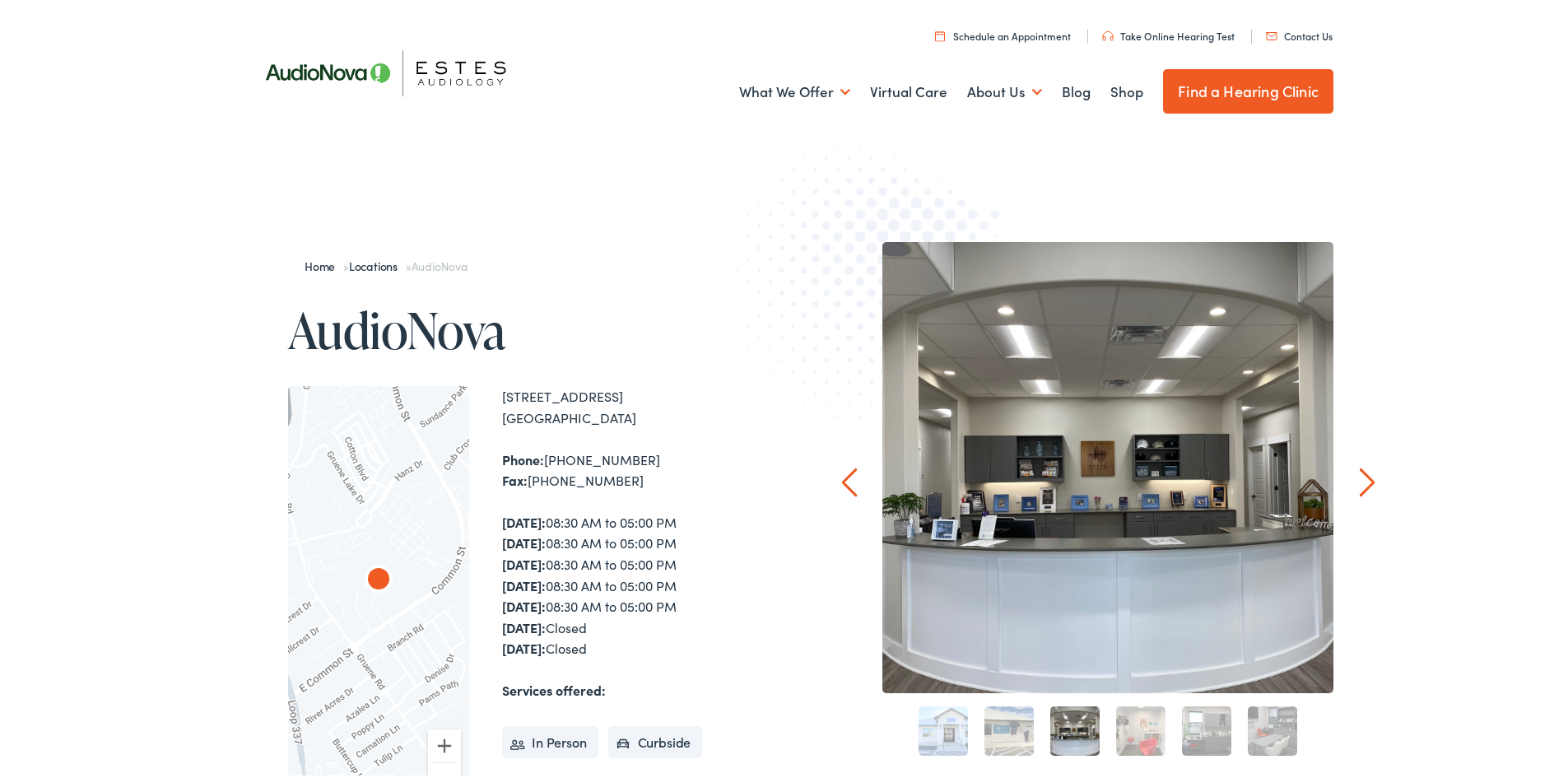
click at [1363, 478] on link "Next" at bounding box center [1368, 479] width 15 height 30
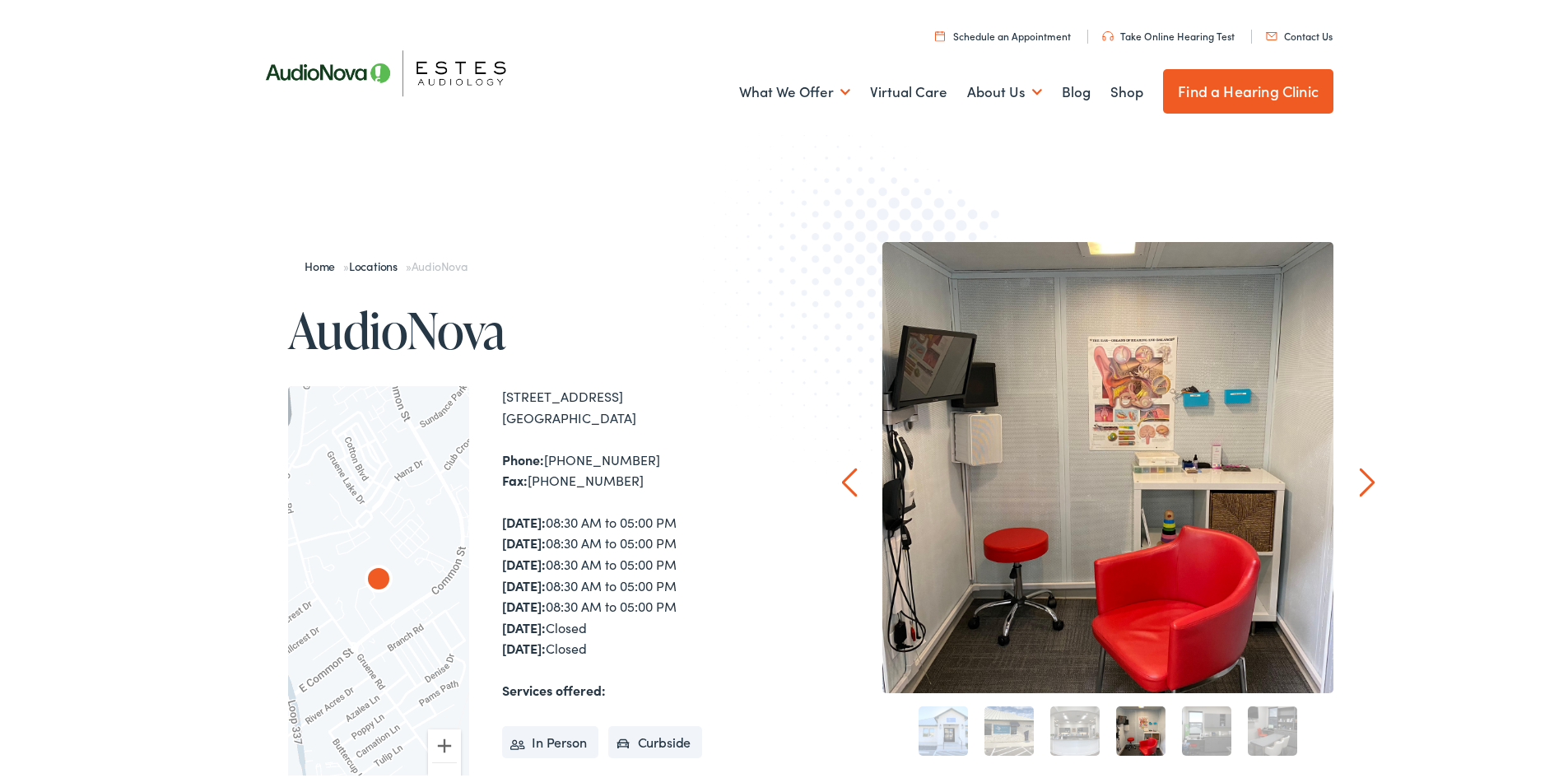
click at [1363, 478] on link "Next" at bounding box center [1368, 479] width 15 height 30
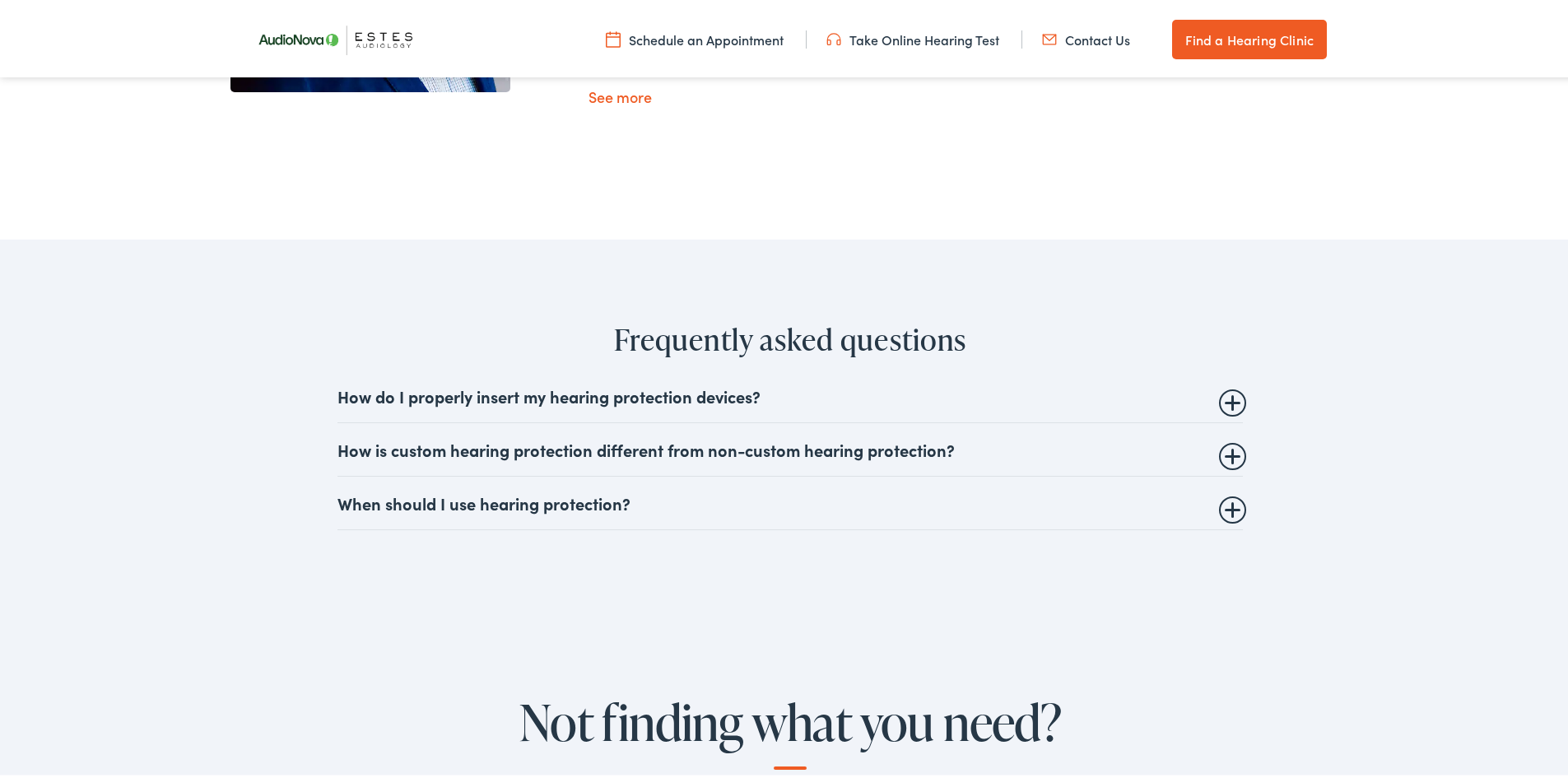
scroll to position [6172, 0]
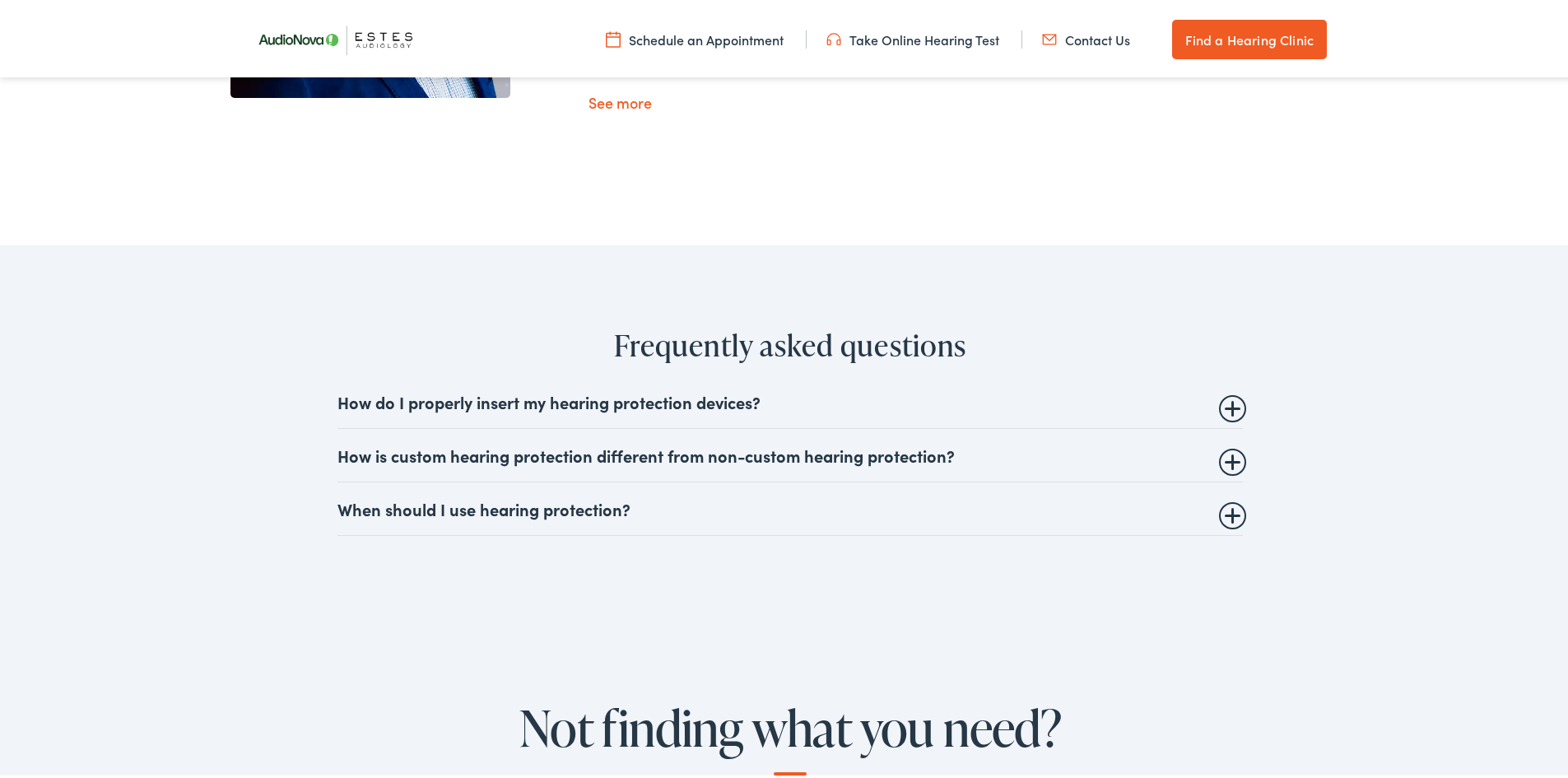
click at [709, 43] on link "Schedule an Appointment" at bounding box center [694, 35] width 177 height 18
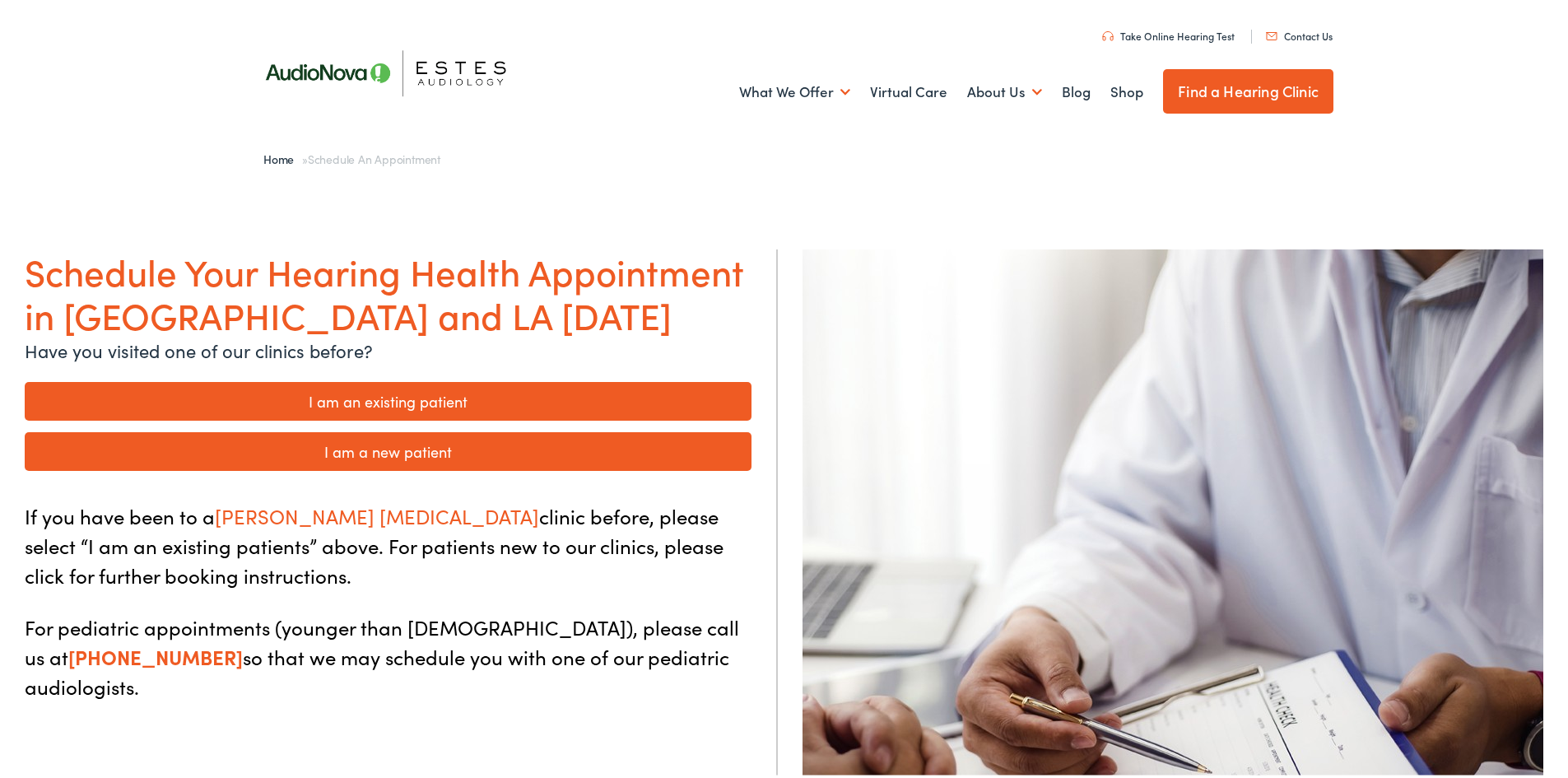
click at [436, 451] on link "I am a new patient" at bounding box center [388, 448] width 727 height 39
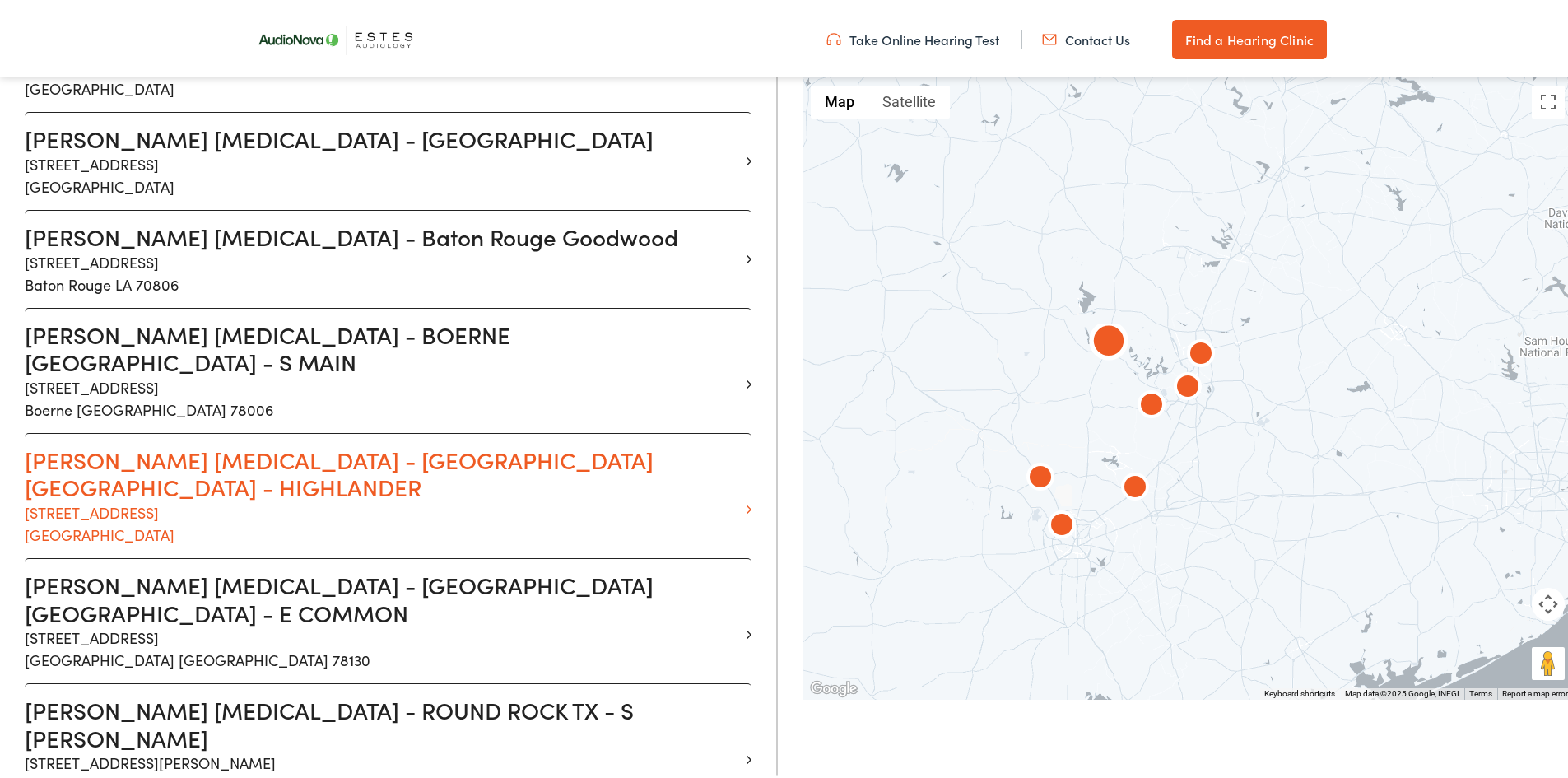
scroll to position [658, 0]
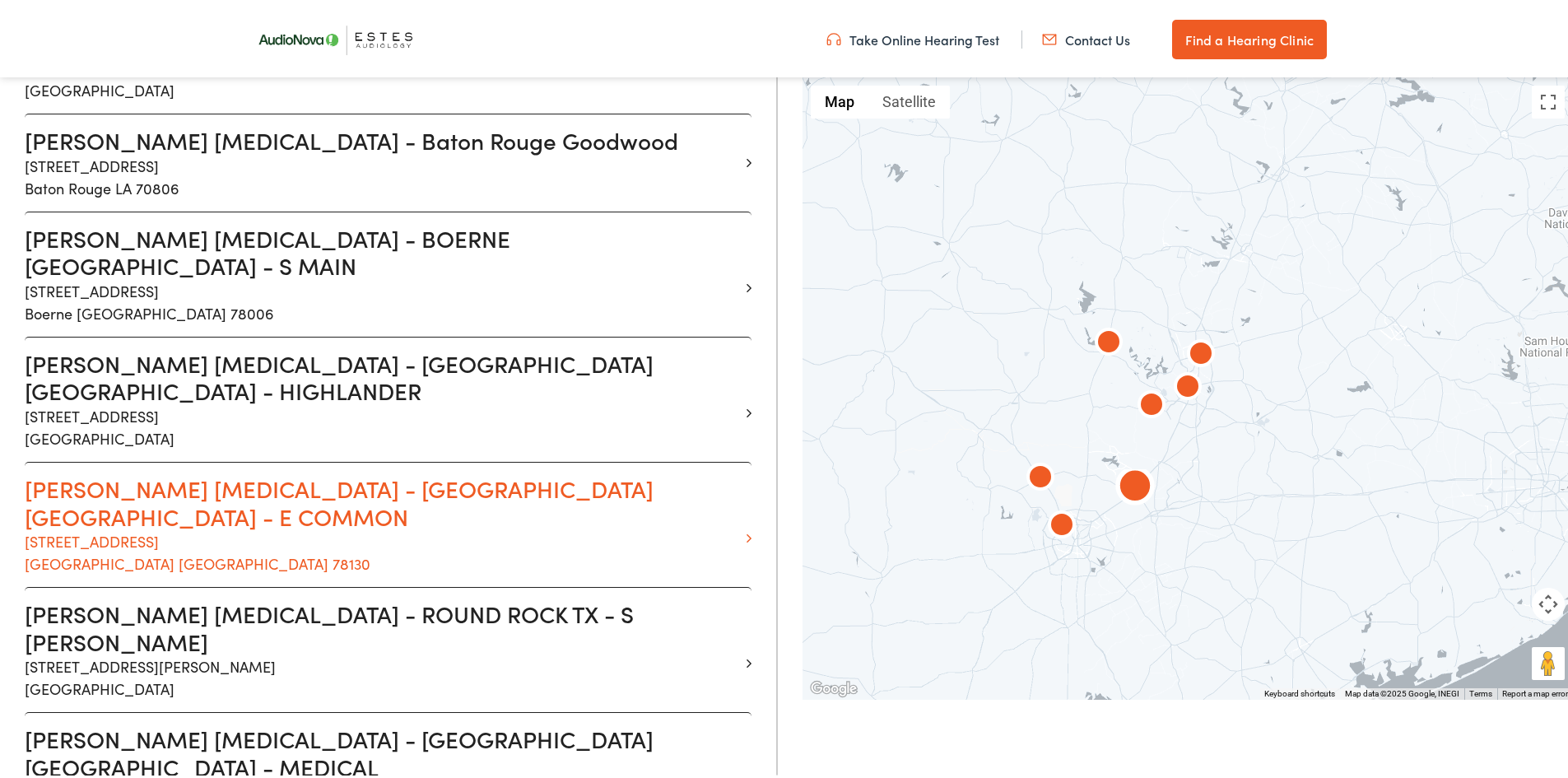
click at [460, 472] on h3 "Estes Audiology - NEW BRAUNFELS TX - E COMMON" at bounding box center [382, 500] width 714 height 55
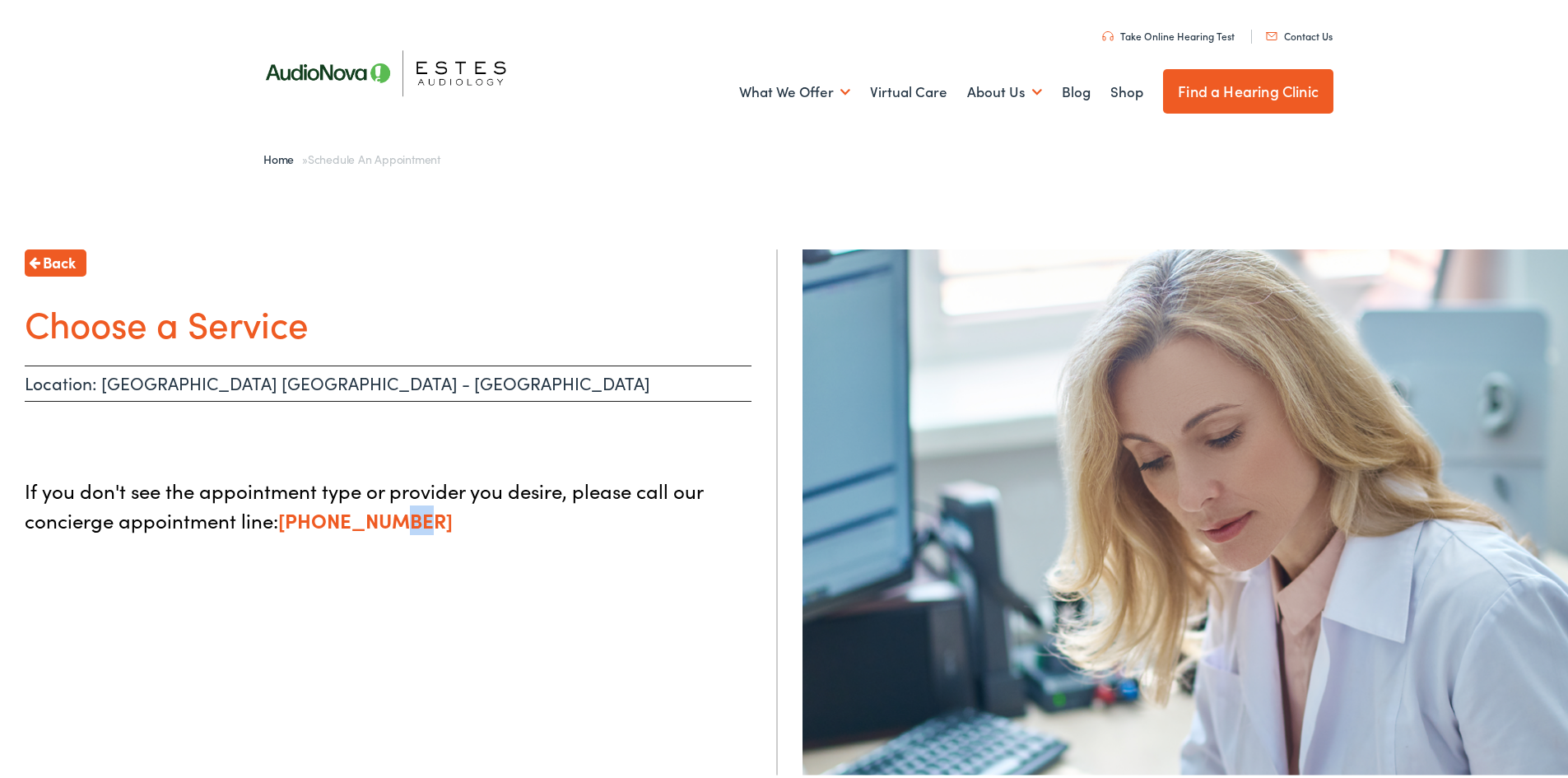
drag, startPoint x: 466, startPoint y: 550, endPoint x: 359, endPoint y: 594, distance: 115.7
click at [386, 593] on div "Back Choose a Service Location: NEW BRAUNFELS TX - E COMMON If you don't see th…" at bounding box center [389, 635] width 778 height 778
drag, startPoint x: 354, startPoint y: 602, endPoint x: 346, endPoint y: 605, distance: 8.5
drag, startPoint x: 346, startPoint y: 605, endPoint x: 220, endPoint y: 620, distance: 126.9
click at [220, 620] on div "Back Choose a Service Location: NEW BRAUNFELS TX - E COMMON If you don't see th…" at bounding box center [389, 635] width 778 height 778
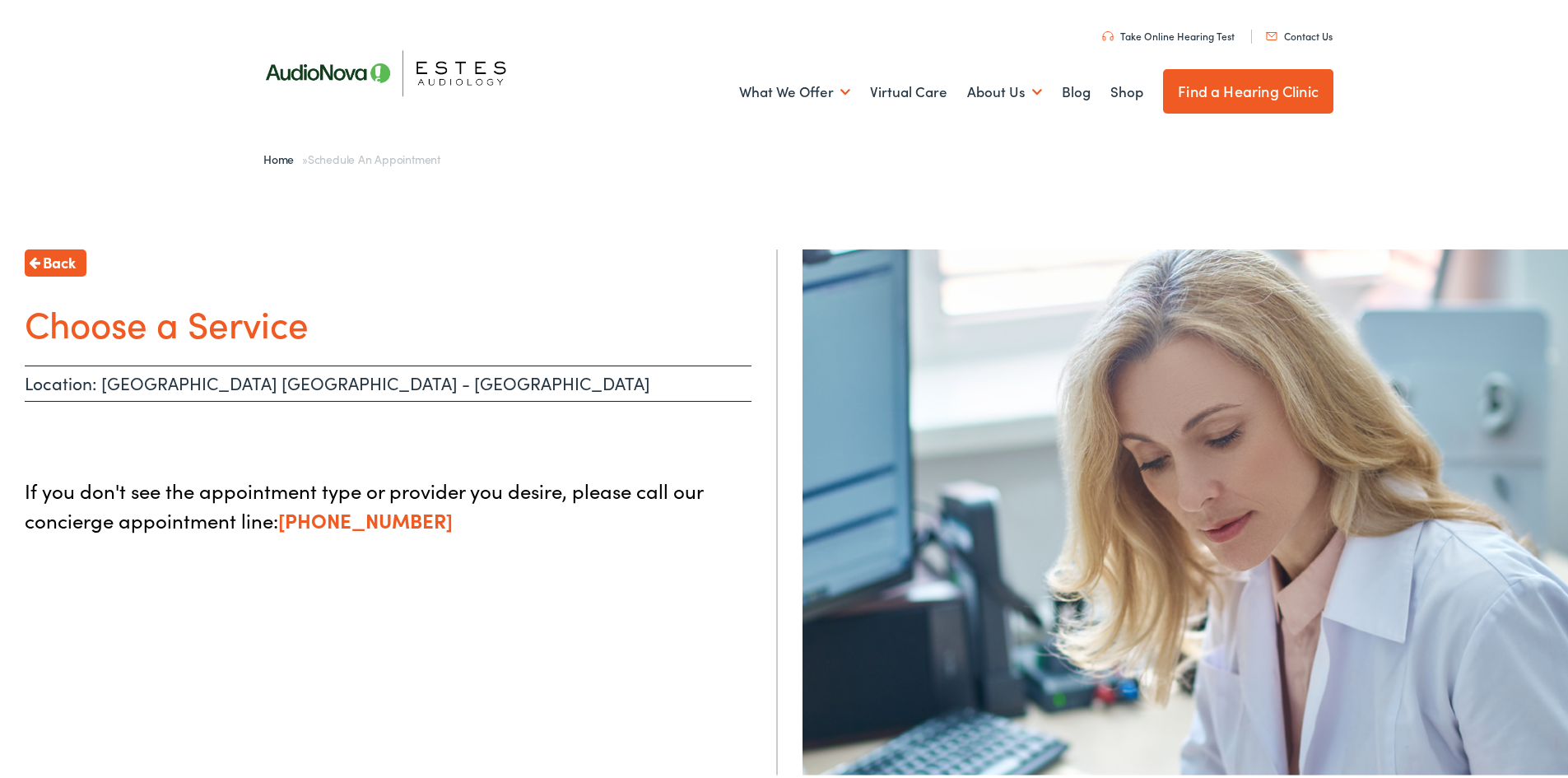
drag, startPoint x: 420, startPoint y: 602, endPoint x: 217, endPoint y: 620, distance: 203.8
click at [217, 620] on div "Back Choose a Service Location: NEW BRAUNFELS TX - E COMMON If you don't see th…" at bounding box center [389, 635] width 778 height 778
drag, startPoint x: 544, startPoint y: 564, endPoint x: 361, endPoint y: 631, distance: 194.9
click at [361, 631] on div "Back Choose a Service Location: NEW BRAUNFELS TX - E COMMON If you don't see th…" at bounding box center [389, 635] width 778 height 778
drag, startPoint x: 523, startPoint y: 638, endPoint x: 427, endPoint y: 691, distance: 109.7
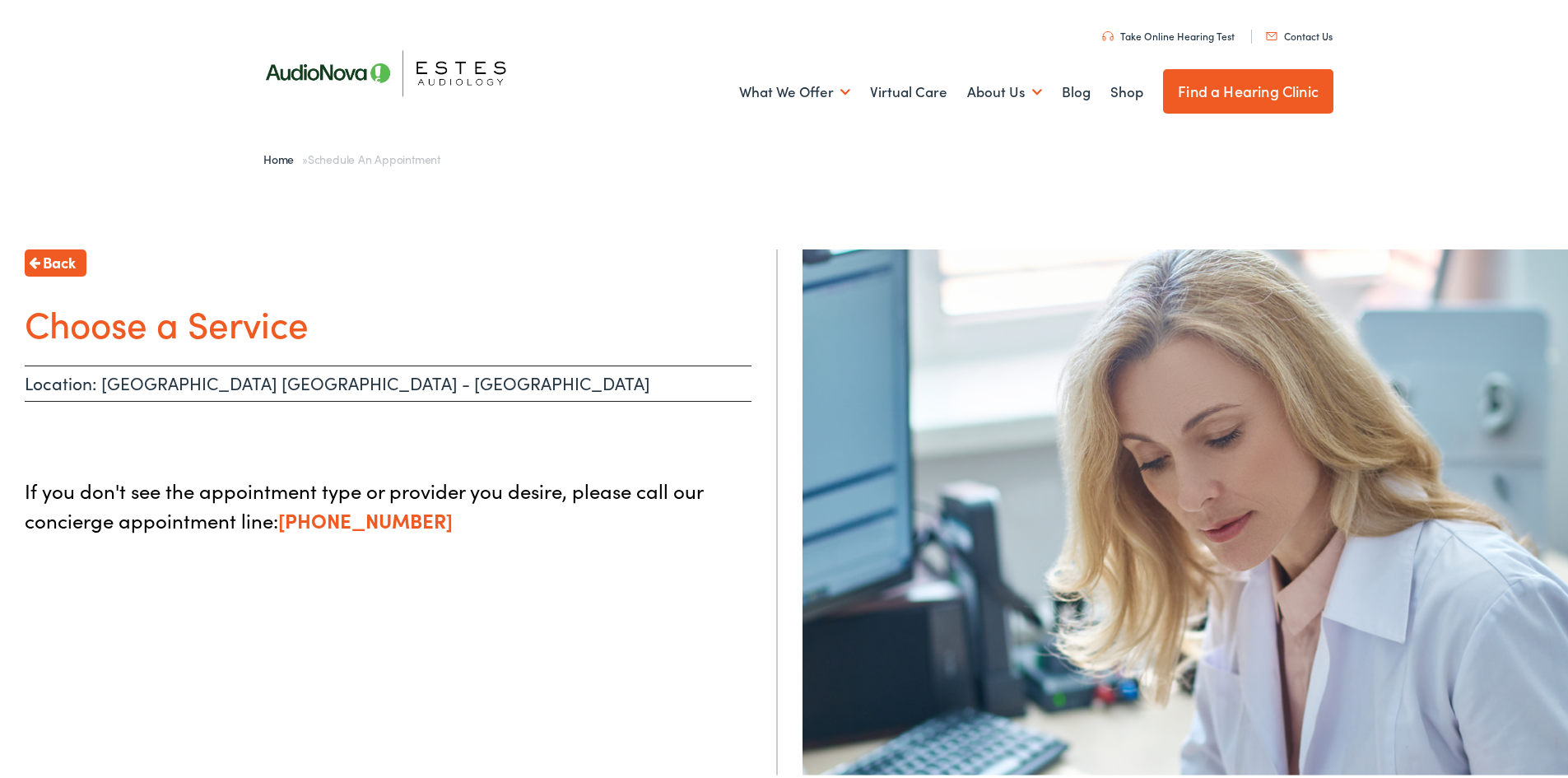
click at [427, 691] on div "Back Choose a Service Location: NEW BRAUNFELS TX - E COMMON If you don't see th…" at bounding box center [389, 635] width 778 height 778
drag, startPoint x: 411, startPoint y: 687, endPoint x: 356, endPoint y: 730, distance: 69.8
click at [356, 730] on div "Back Choose a Service Location: NEW BRAUNFELS TX - E COMMON If you don't see th…" at bounding box center [389, 635] width 778 height 778
drag, startPoint x: 566, startPoint y: 716, endPoint x: 512, endPoint y: 745, distance: 61.3
click at [472, 745] on div "Back Choose a Service Location: NEW BRAUNFELS TX - E COMMON If you don't see th…" at bounding box center [389, 635] width 778 height 778
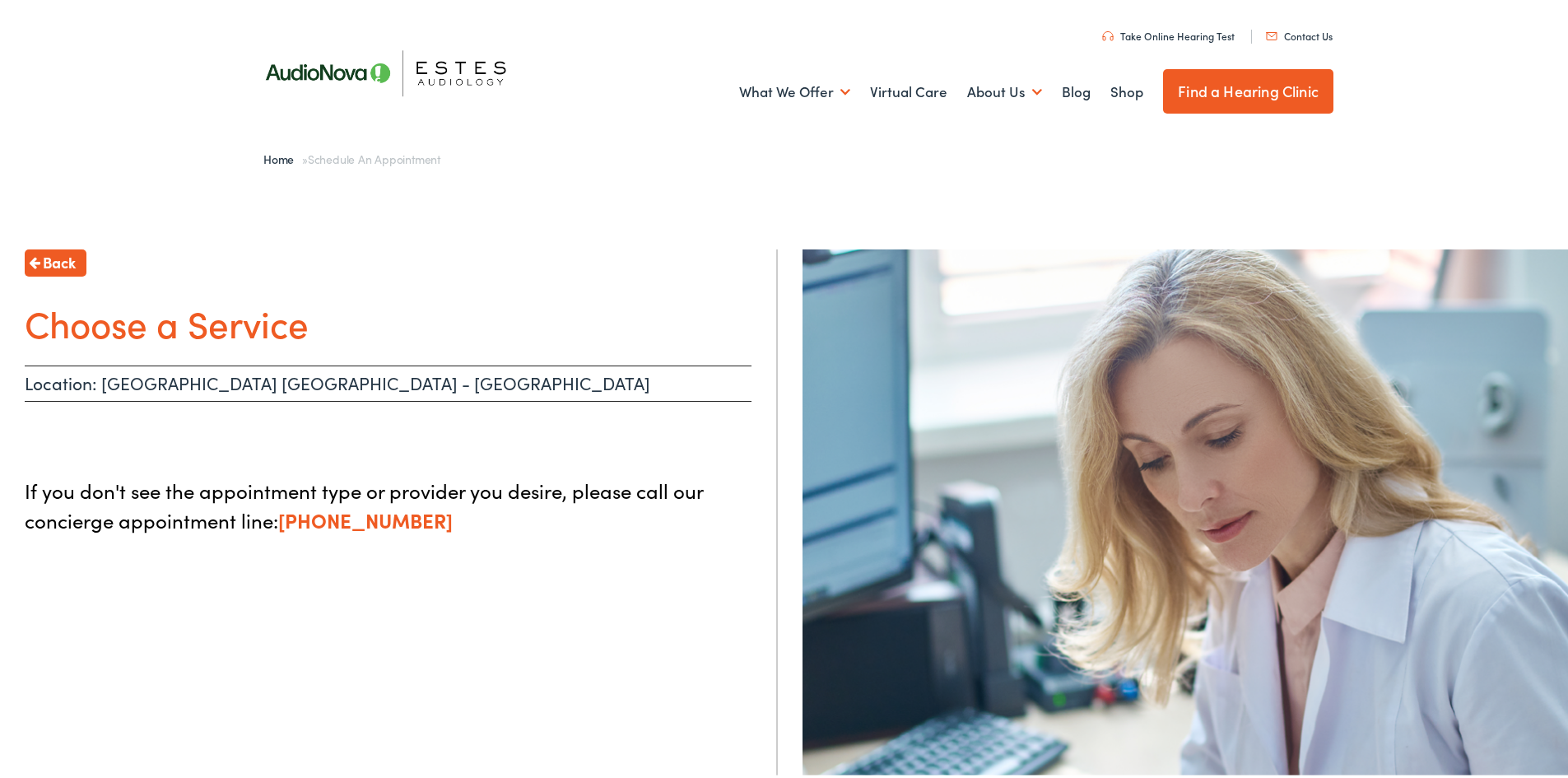
click at [442, 682] on div "Back Choose a Service Location: NEW BRAUNFELS TX - E COMMON If you don't see th…" at bounding box center [389, 635] width 778 height 778
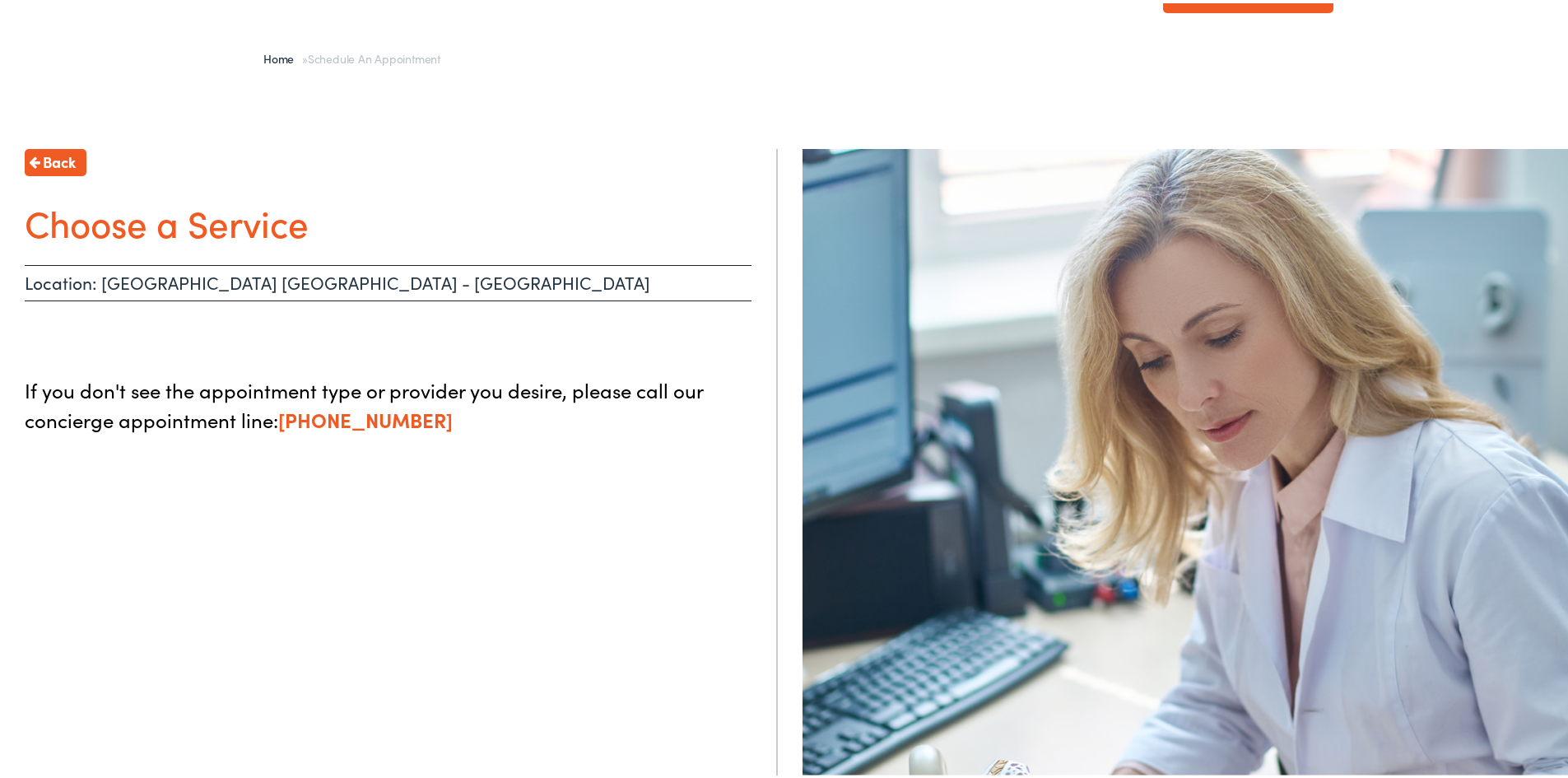
scroll to position [412, 0]
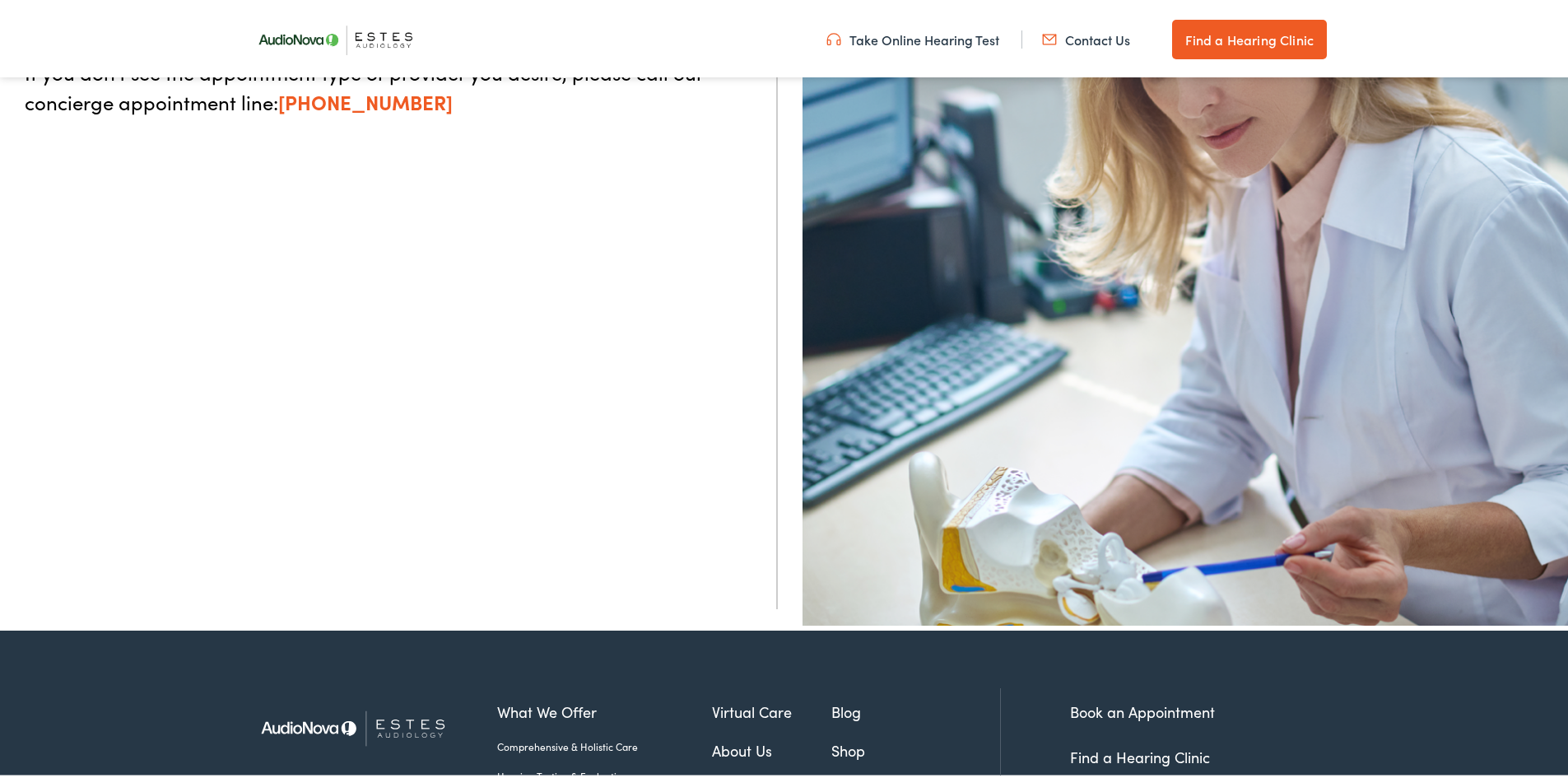
drag, startPoint x: 378, startPoint y: 502, endPoint x: 365, endPoint y: 652, distance: 150.6
drag, startPoint x: 432, startPoint y: 603, endPoint x: 384, endPoint y: 653, distance: 69.3
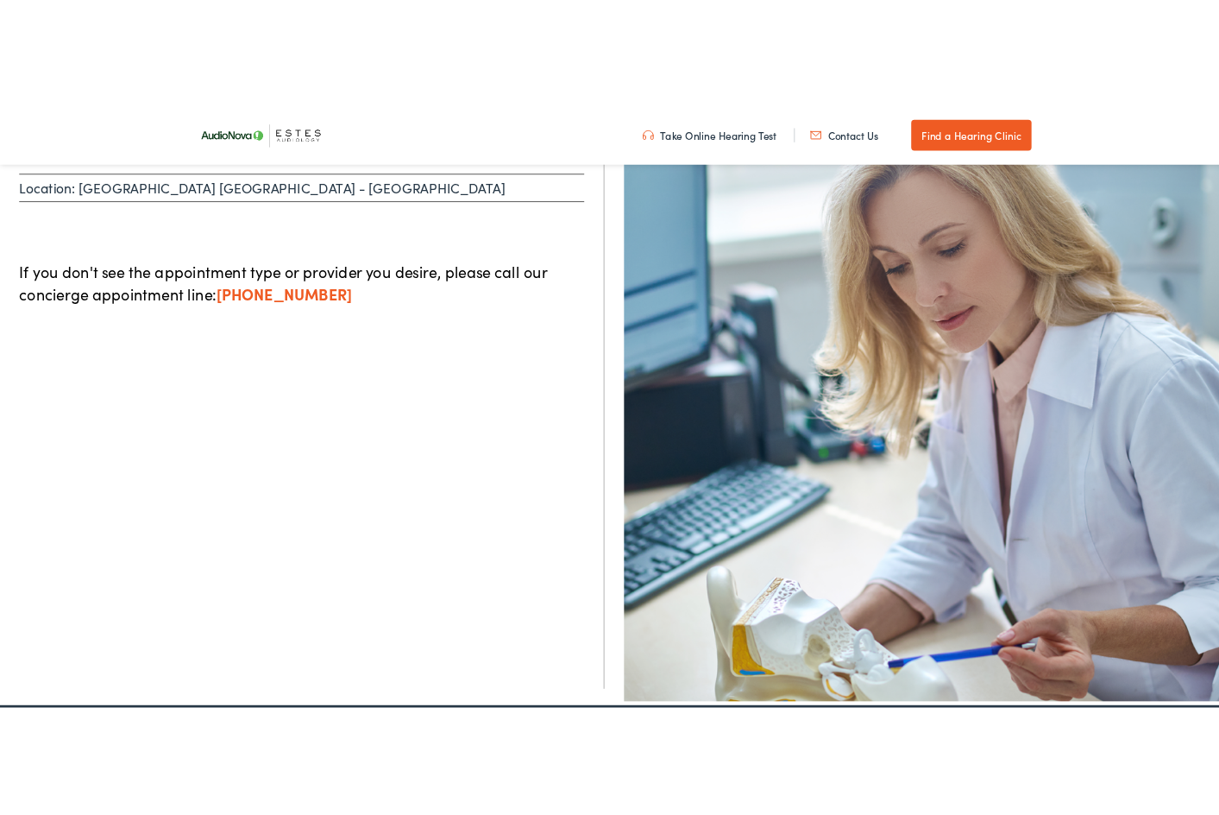
scroll to position [0, 0]
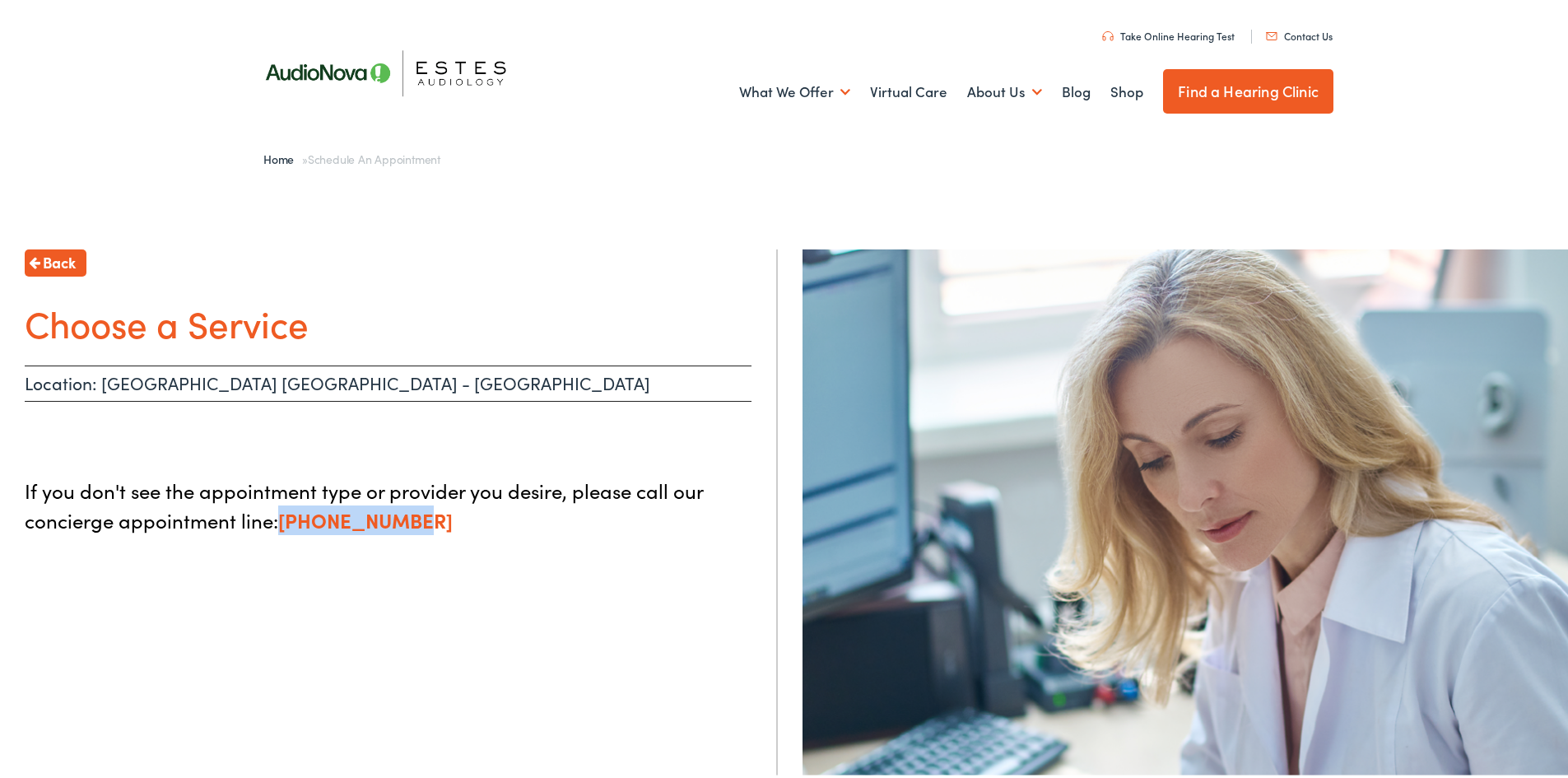
drag, startPoint x: 327, startPoint y: 572, endPoint x: 272, endPoint y: 572, distance: 55.0
click at [272, 572] on div "Back Choose a Service Location: NEW BRAUNFELS TX - E COMMON If you don't see th…" at bounding box center [389, 635] width 778 height 778
drag, startPoint x: 529, startPoint y: 584, endPoint x: 423, endPoint y: 633, distance: 116.8
click at [423, 633] on div "Back Choose a Service Location: NEW BRAUNFELS TX - E COMMON If you don't see th…" at bounding box center [389, 635] width 778 height 778
drag, startPoint x: 491, startPoint y: 673, endPoint x: 418, endPoint y: 697, distance: 76.8
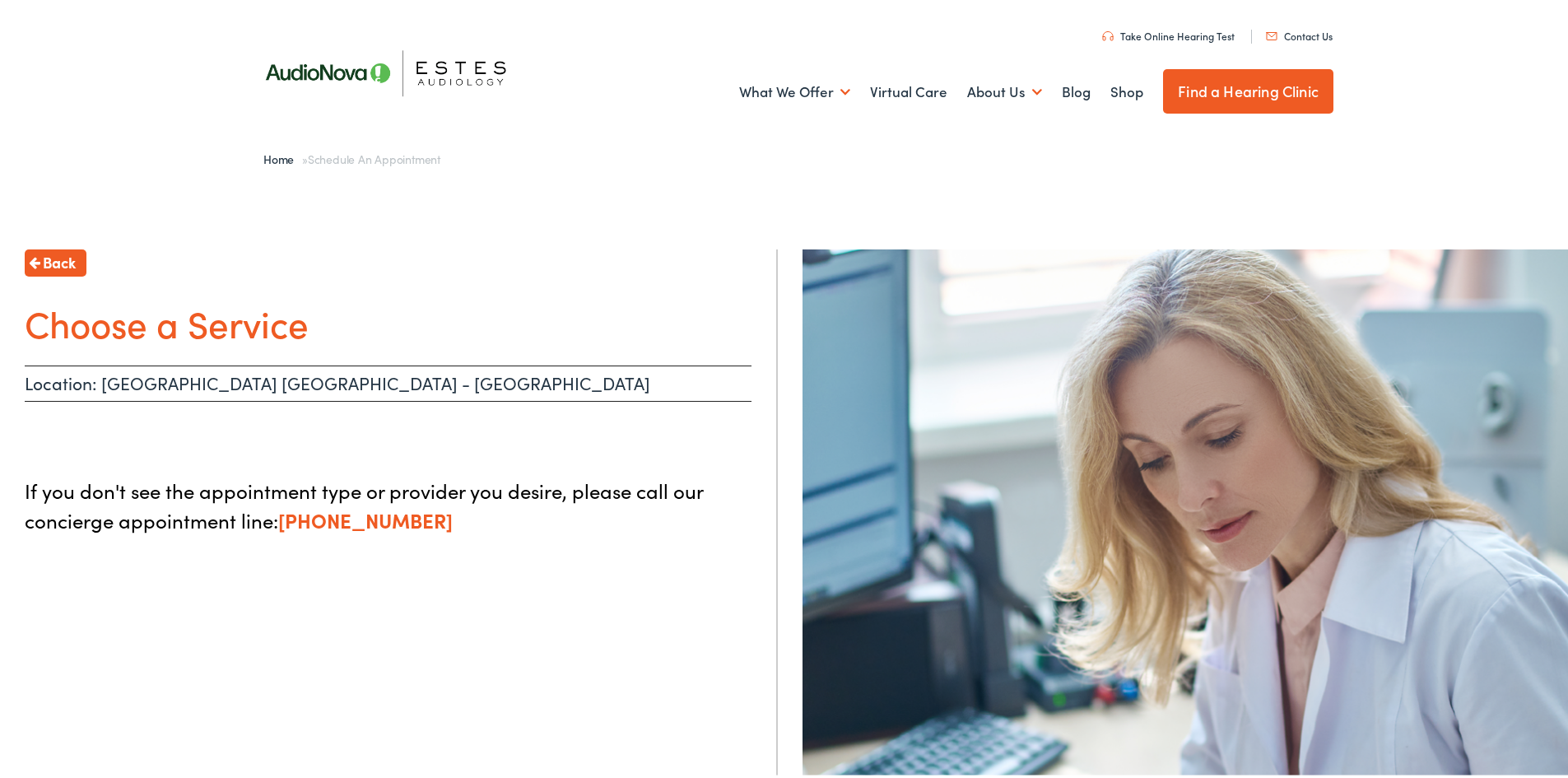
click at [418, 697] on div "Back Choose a Service Location: NEW BRAUNFELS TX - E COMMON If you don't see th…" at bounding box center [389, 635] width 778 height 778
drag, startPoint x: 485, startPoint y: 542, endPoint x: 382, endPoint y: 588, distance: 112.8
click at [382, 588] on div "Back Choose a Service Location: NEW BRAUNFELS TX - E COMMON If you don't see th…" at bounding box center [389, 635] width 778 height 778
drag, startPoint x: 393, startPoint y: 570, endPoint x: 316, endPoint y: 577, distance: 77.3
click at [316, 577] on div "Back Choose a Service Location: NEW BRAUNFELS TX - E COMMON If you don't see th…" at bounding box center [389, 635] width 778 height 778
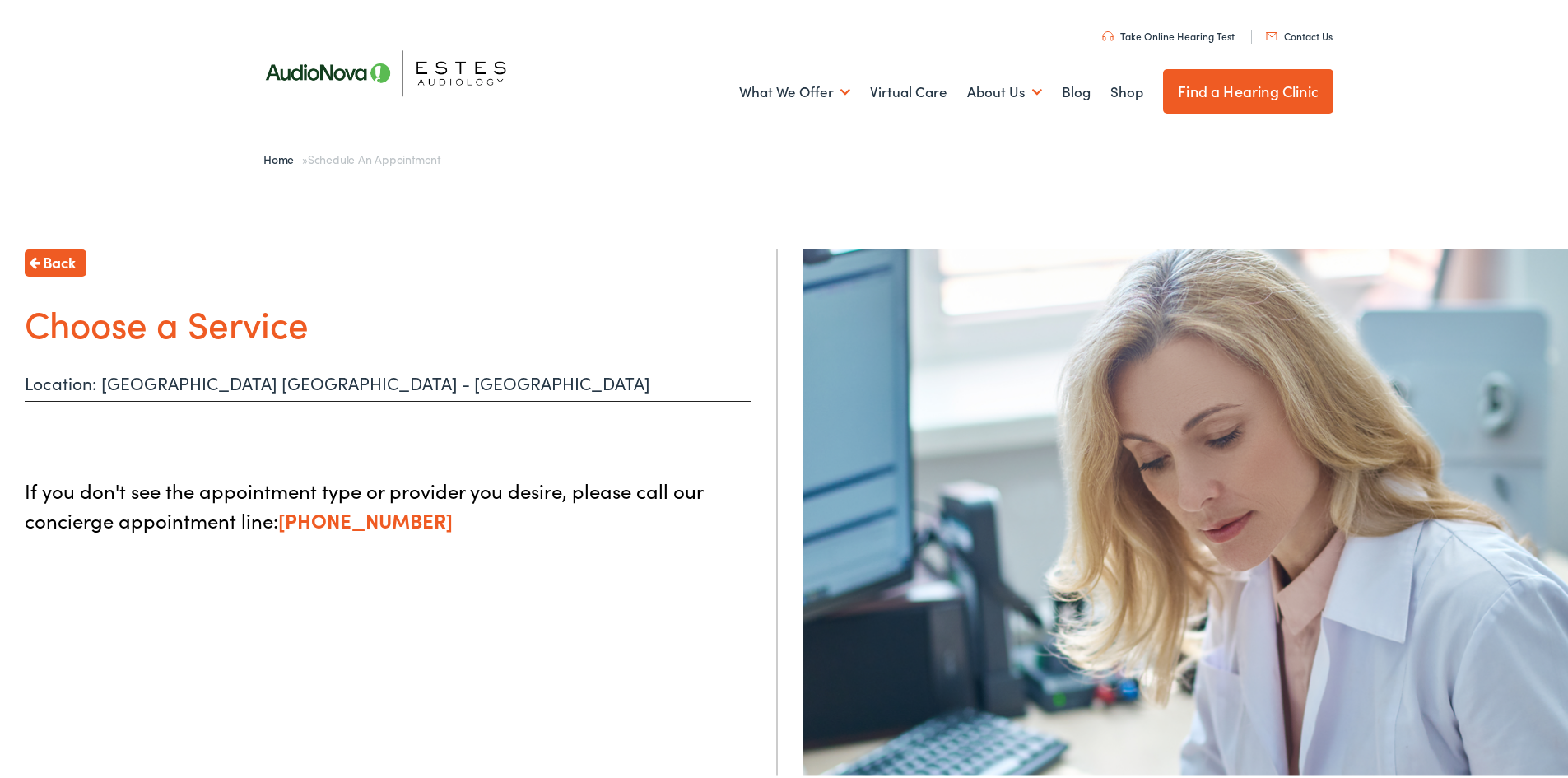
drag, startPoint x: 316, startPoint y: 577, endPoint x: 285, endPoint y: 578, distance: 31.0
click at [285, 578] on div "Back Choose a Service Location: NEW BRAUNFELS TX - E COMMON If you don't see th…" at bounding box center [389, 635] width 778 height 778
